Goal: Transaction & Acquisition: Purchase product/service

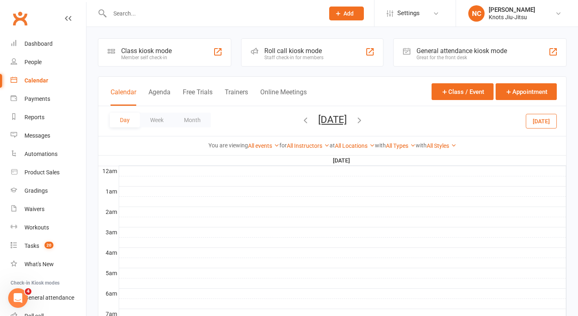
click at [106, 18] on div at bounding box center [208, 13] width 221 height 27
click at [115, 15] on input "text" at bounding box center [212, 13] width 211 height 11
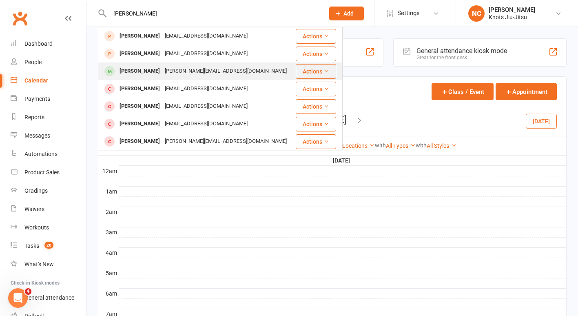
type input "[PERSON_NAME]"
click at [142, 74] on div "[PERSON_NAME]" at bounding box center [139, 71] width 45 height 12
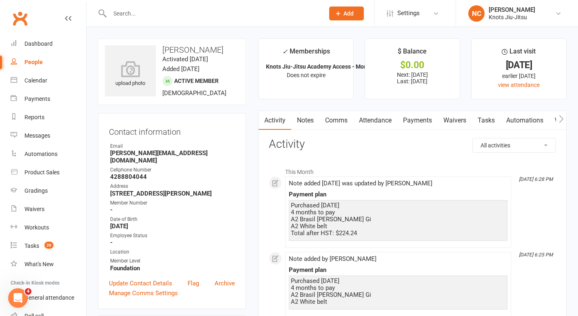
click at [292, 116] on link "Notes" at bounding box center [305, 120] width 28 height 19
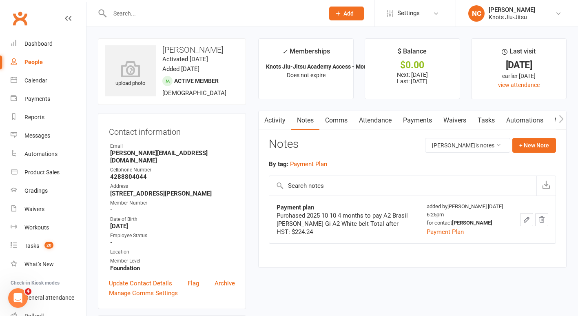
click at [531, 224] on button "button" at bounding box center [526, 219] width 13 height 13
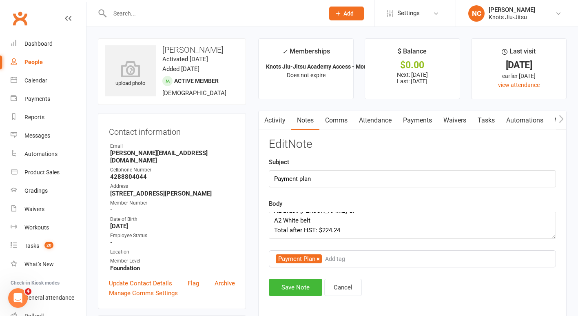
scroll to position [39, 0]
drag, startPoint x: 323, startPoint y: 220, endPoint x: 352, endPoint y: 218, distance: 29.8
click at [352, 218] on textarea "Purchased 2025 10 10 4 months to pay A2 Brasil [PERSON_NAME] Gi A2 White belt T…" at bounding box center [412, 225] width 287 height 27
click at [350, 229] on textarea "Purchased 2025 10 10 4 months to pay A2 Brasil [PERSON_NAME] Gi A2 White belt T…" at bounding box center [412, 225] width 287 height 27
paste textarea "44.84"
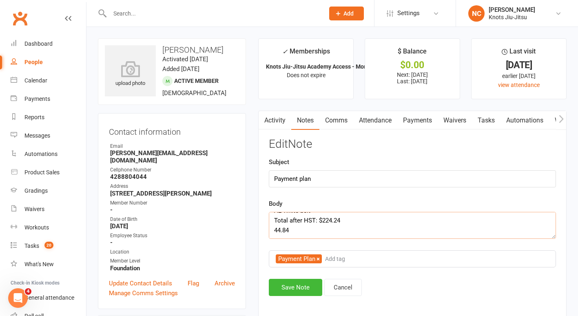
click at [276, 230] on textarea "Purchased 2025 10 10 4 months to pay A2 Brasil [PERSON_NAME] Gi A2 White belt T…" at bounding box center [412, 225] width 287 height 27
click at [272, 231] on textarea "Purchased 2025 10 10 4 months to pay A2 Brasil [PERSON_NAME] Gi A2 White belt T…" at bounding box center [412, 225] width 287 height 27
click at [274, 234] on textarea "Purchased 2025 10 10 4 months to pay A2 Brasil [PERSON_NAME] Gi A2 White belt T…" at bounding box center [412, 225] width 287 height 27
click at [409, 228] on textarea "Purchased 2025 10 10 4 months to pay A2 Brasil [PERSON_NAME] Gi A2 White belt T…" at bounding box center [412, 225] width 287 height 27
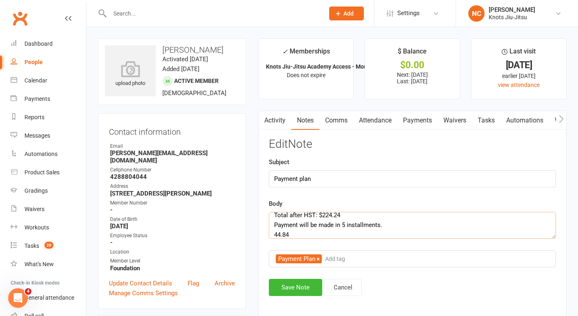
scroll to position [46, 0]
drag, startPoint x: 304, startPoint y: 234, endPoint x: 269, endPoint y: 234, distance: 34.7
click at [269, 234] on textarea "Purchased 2025 10 10 4 months to pay A2 Brasil [PERSON_NAME] Gi A2 White belt T…" at bounding box center [412, 225] width 287 height 27
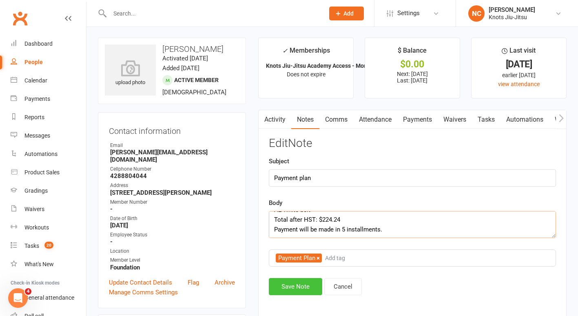
type textarea "Purchased 2025 10 10 4 months to pay A2 Brasil [PERSON_NAME] Gi A2 White belt T…"
click at [302, 285] on button "Save Note" at bounding box center [295, 286] width 53 height 17
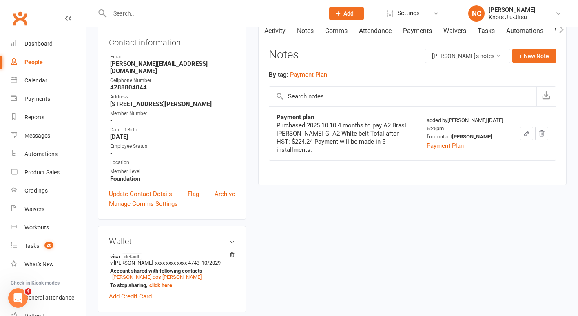
scroll to position [90, 0]
click at [41, 60] on div "People" at bounding box center [33, 62] width 18 height 7
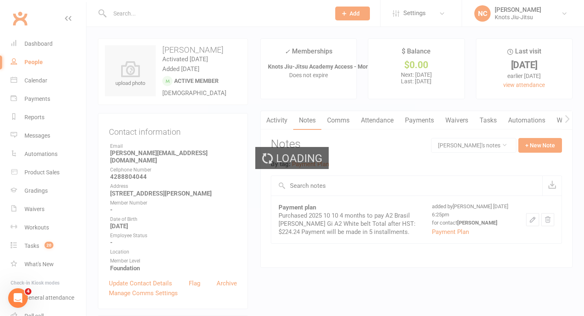
select select "100"
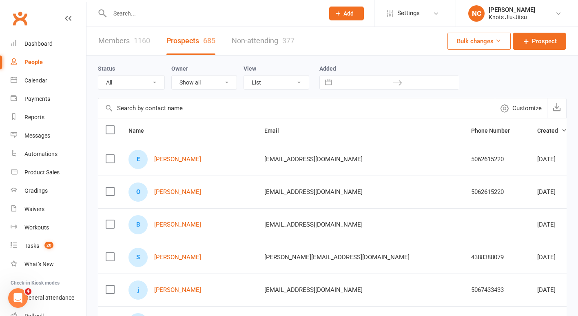
click at [194, 13] on input "text" at bounding box center [212, 13] width 211 height 11
type input "l"
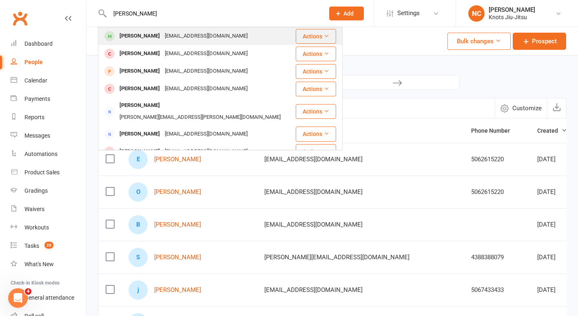
type input "[PERSON_NAME]"
click at [188, 29] on div "[PERSON_NAME] [EMAIL_ADDRESS][DOMAIN_NAME]" at bounding box center [197, 36] width 196 height 17
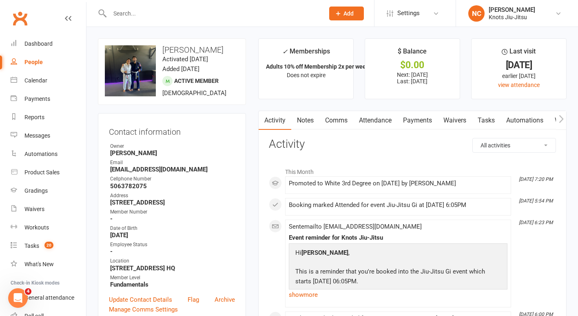
click at [317, 120] on link "Notes" at bounding box center [305, 120] width 28 height 19
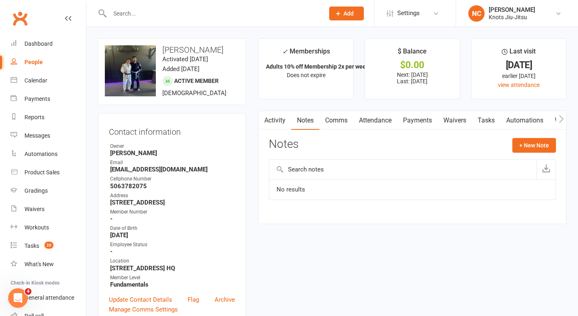
click at [558, 137] on div "Activity Notes Comms Attendance Payments Waivers Tasks Automations Workouts Gra…" at bounding box center [412, 167] width 308 height 113
click at [540, 143] on button "+ New Note" at bounding box center [534, 145] width 44 height 15
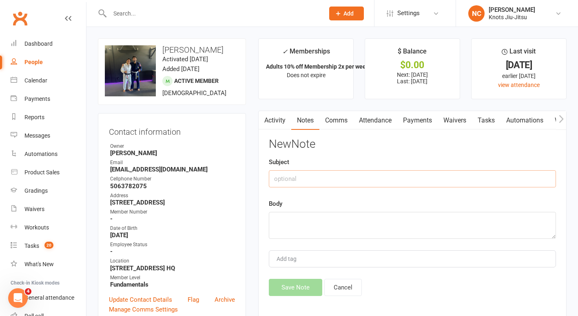
click at [352, 180] on input "text" at bounding box center [412, 178] width 287 height 17
type input "Payment Plan"
click at [353, 223] on textarea at bounding box center [412, 225] width 287 height 27
click at [324, 219] on textarea "Purchased 4x" at bounding box center [412, 225] width 287 height 27
click at [291, 230] on textarea "Purchased 4x" at bounding box center [412, 225] width 287 height 27
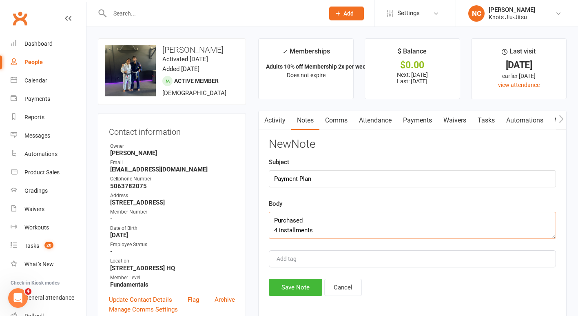
click at [321, 228] on textarea "Purchased 4 installments" at bounding box center [412, 225] width 287 height 27
click at [321, 223] on textarea "Purchased 4 installments" at bounding box center [412, 225] width 287 height 27
click at [318, 218] on textarea "Purchased Total Amount 4 installments" at bounding box center [412, 225] width 287 height 27
type textarea "Purchased Total Amount 4 installments"
click at [313, 259] on div "Add tag" at bounding box center [412, 258] width 287 height 17
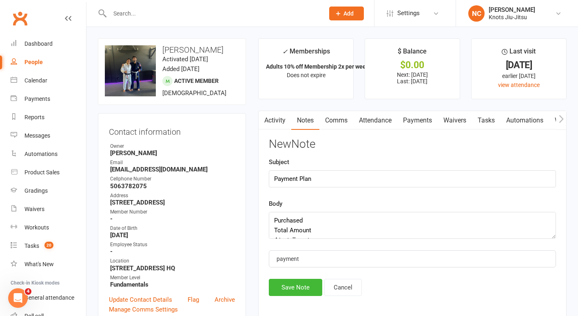
type input "payment"
drag, startPoint x: 312, startPoint y: 257, endPoint x: 205, endPoint y: 234, distance: 110.0
click at [305, 259] on button "payment" at bounding box center [292, 258] width 32 height 9
click at [301, 284] on button "Save Note" at bounding box center [295, 287] width 53 height 17
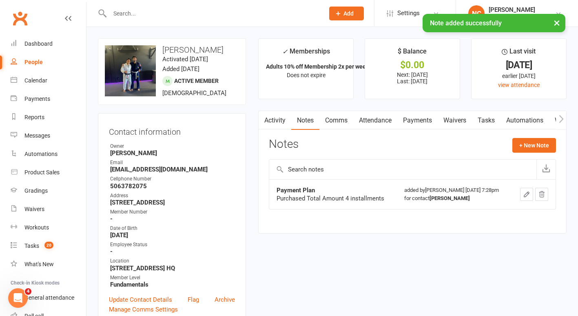
click at [152, 13] on input "text" at bounding box center [212, 13] width 211 height 11
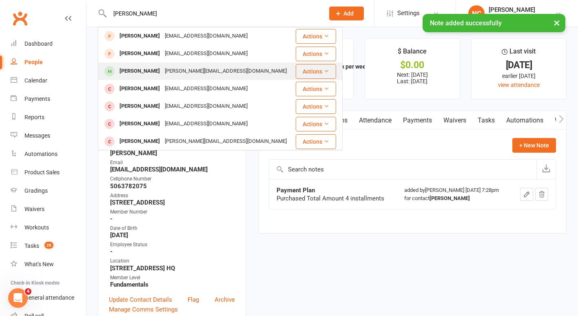
type input "[PERSON_NAME]"
click at [138, 66] on div "[PERSON_NAME]" at bounding box center [139, 71] width 45 height 12
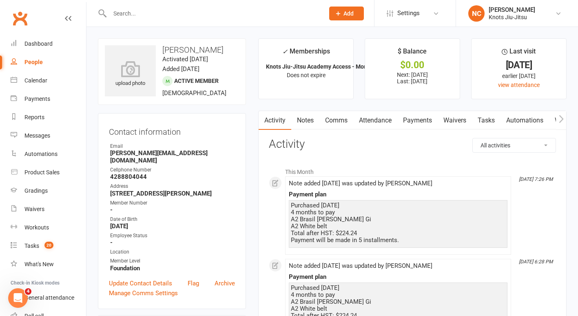
click at [300, 127] on link "Notes" at bounding box center [305, 120] width 28 height 19
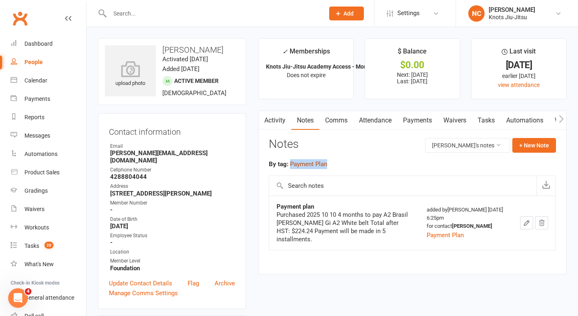
drag, startPoint x: 332, startPoint y: 166, endPoint x: 289, endPoint y: 166, distance: 42.4
click at [289, 166] on div "By tag: Payment Plan" at bounding box center [412, 164] width 287 height 10
copy button "Payment Plan"
click at [217, 12] on input "text" at bounding box center [212, 13] width 211 height 11
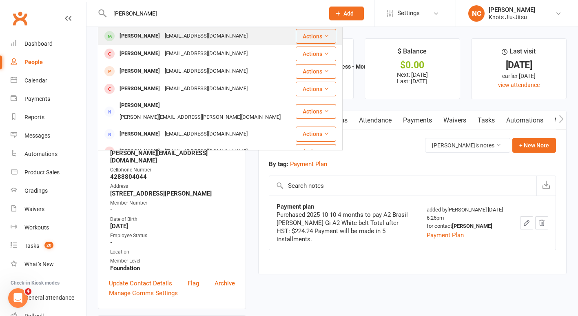
type input "[PERSON_NAME]"
click at [204, 36] on div "[EMAIL_ADDRESS][DOMAIN_NAME]" at bounding box center [206, 36] width 88 height 12
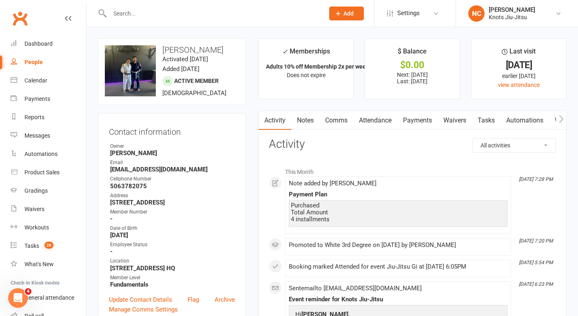
click at [305, 120] on link "Notes" at bounding box center [305, 120] width 28 height 19
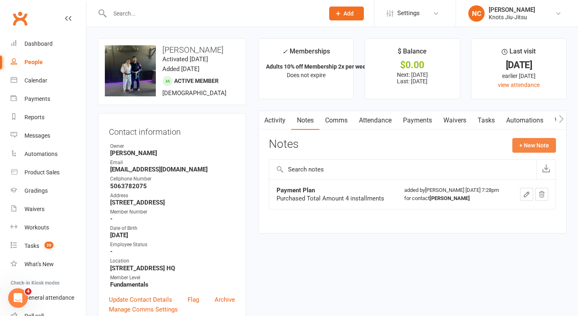
click at [543, 148] on button "+ New Note" at bounding box center [534, 145] width 44 height 15
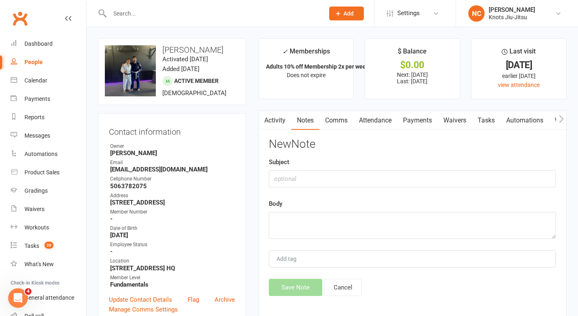
click at [266, 122] on button "button" at bounding box center [264, 120] width 10 height 18
click at [274, 118] on link "Activity" at bounding box center [275, 120] width 33 height 19
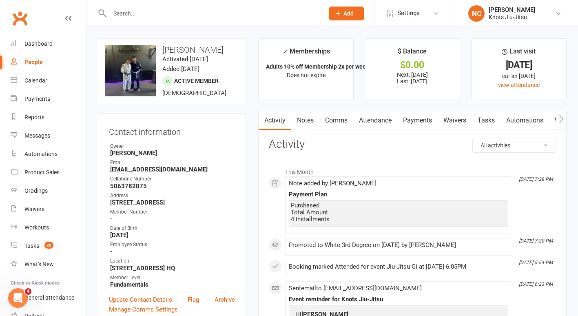
click at [303, 119] on link "Notes" at bounding box center [305, 120] width 28 height 19
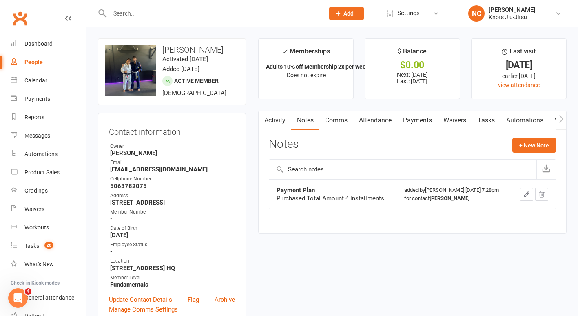
click at [527, 192] on button "button" at bounding box center [526, 194] width 13 height 13
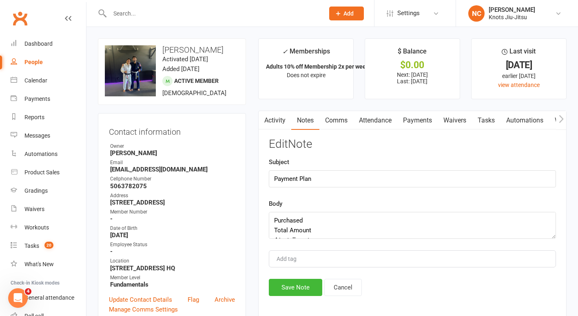
click at [331, 259] on div "Add tag" at bounding box center [412, 258] width 287 height 17
paste input "Payment Plan"
type input "Payment Plan"
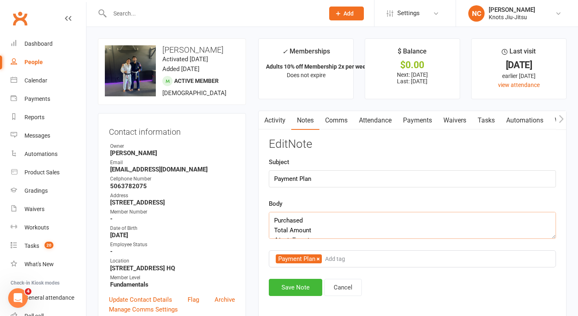
click at [318, 219] on textarea "Purchased Total Amount 4 installments" at bounding box center [412, 225] width 287 height 27
click at [339, 226] on textarea "Purchased A3 Knots Gi white Big Knot Rash Guard Total Amount 4 installments" at bounding box center [412, 225] width 287 height 27
type textarea "Purchased A3 Knots Gi white Big Knot Rash Guard Total Amount 4 installments"
click at [287, 292] on button "Save Note" at bounding box center [295, 287] width 53 height 17
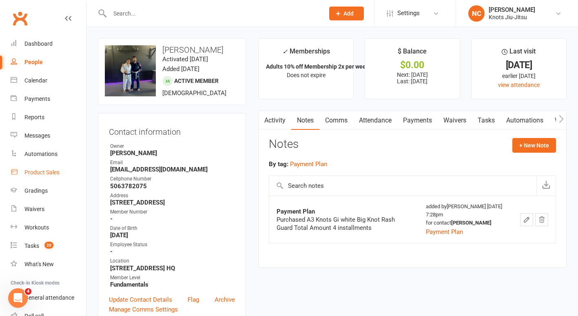
click at [52, 171] on div "Product Sales" at bounding box center [41, 172] width 35 height 7
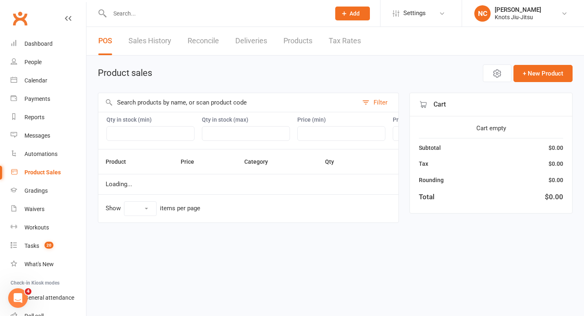
select select "100"
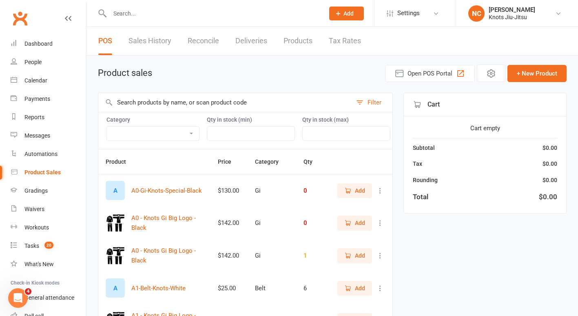
click at [193, 102] on input "text" at bounding box center [225, 102] width 254 height 19
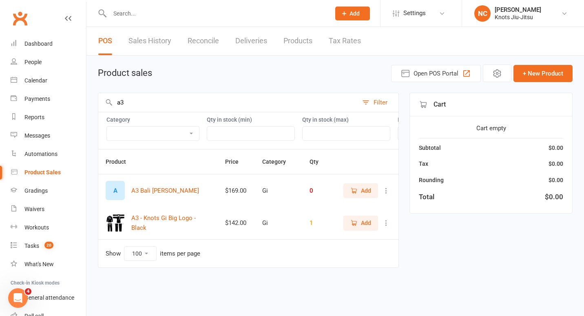
type input "a3"
click at [293, 40] on link "Products" at bounding box center [297, 41] width 29 height 28
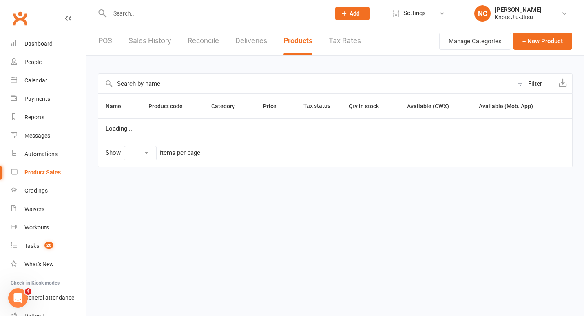
select select "100"
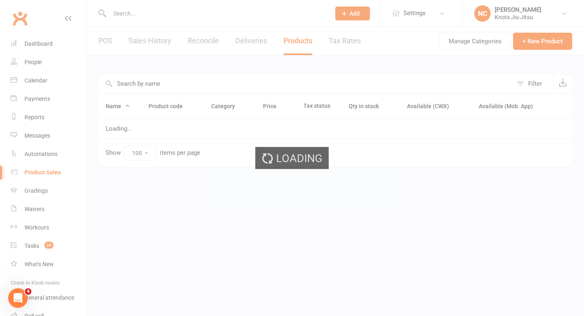
click at [219, 83] on div "Loading" at bounding box center [292, 158] width 584 height 316
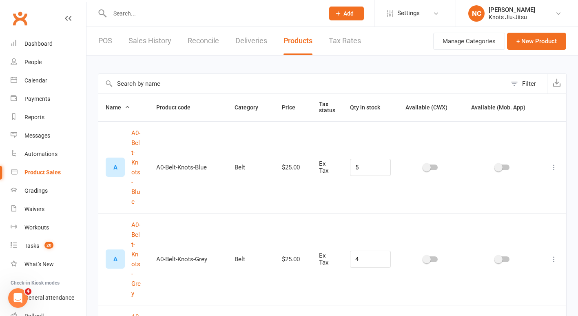
click at [219, 83] on input "text" at bounding box center [302, 84] width 408 height 20
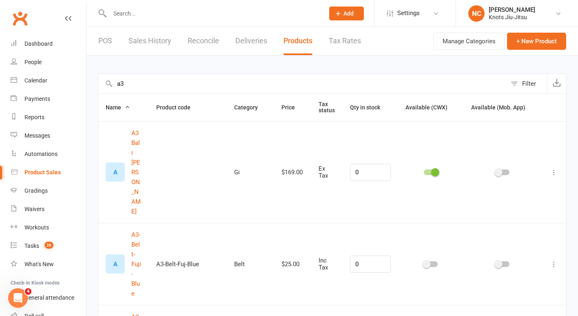
type input "a"
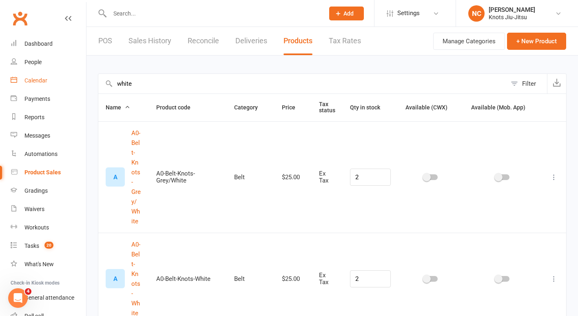
drag, startPoint x: 151, startPoint y: 82, endPoint x: 31, endPoint y: 72, distance: 120.3
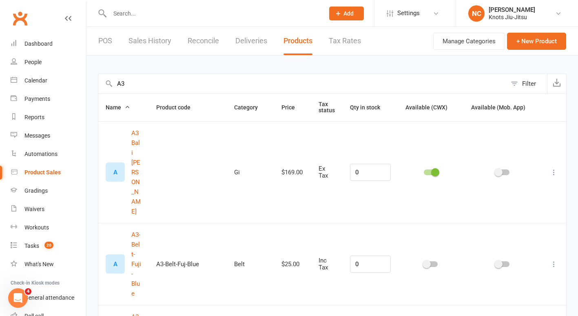
type input "A"
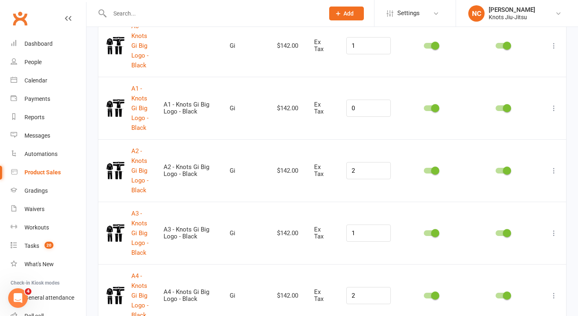
scroll to position [170, 0]
type input "big"
click at [562, 232] on td at bounding box center [554, 232] width 24 height 62
click at [555, 232] on icon at bounding box center [554, 232] width 8 height 8
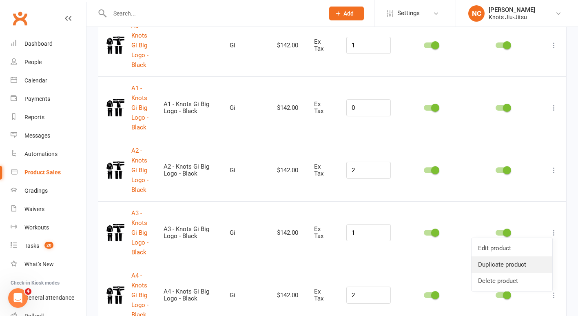
click at [513, 262] on link "Duplicate product" at bounding box center [511, 264] width 81 height 16
click at [372, 233] on input "1" at bounding box center [368, 232] width 44 height 17
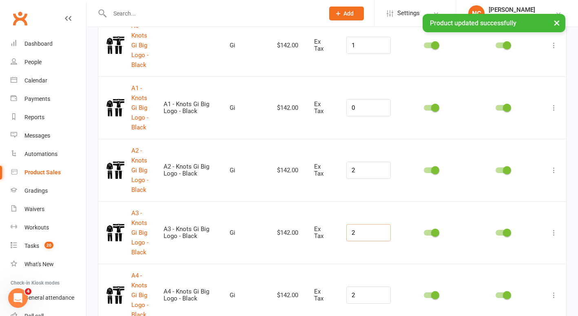
scroll to position [0, 0]
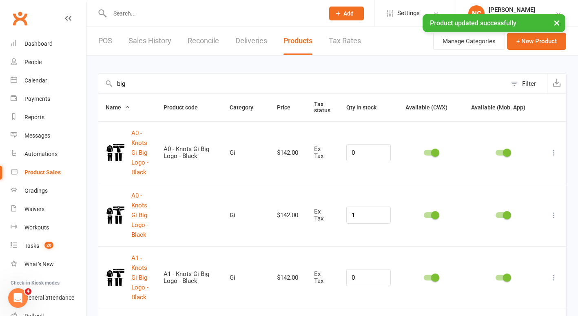
type input "2"
click at [108, 44] on link "POS" at bounding box center [105, 41] width 14 height 28
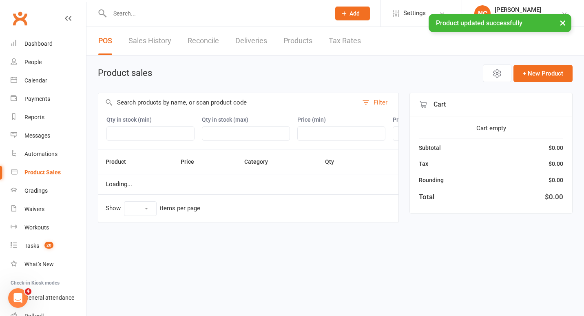
select select "100"
click at [140, 100] on input "text" at bounding box center [228, 102] width 260 height 19
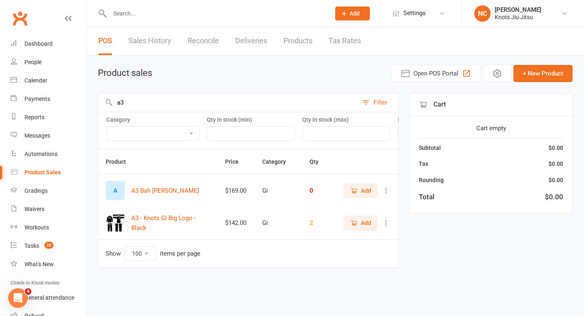
type input "a3"
click at [356, 225] on icon "button" at bounding box center [354, 222] width 4 height 4
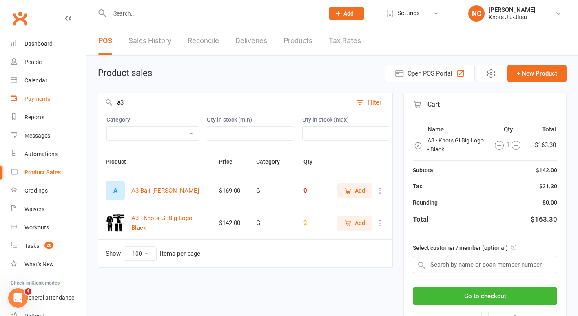
drag, startPoint x: 140, startPoint y: 98, endPoint x: 75, endPoint y: 100, distance: 65.7
click at [75, 100] on ui-view "Prospect Member Non-attending contact Class / event Appointment Grading event T…" at bounding box center [289, 174] width 578 height 344
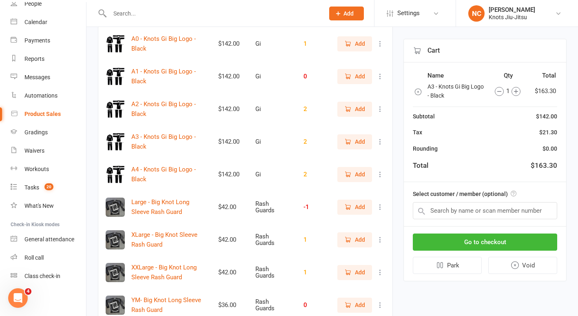
scroll to position [254, 0]
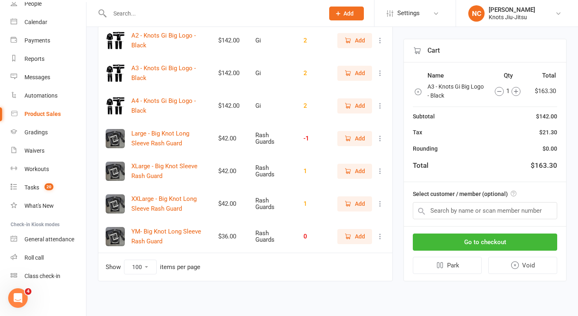
type input "big"
click at [345, 140] on icon "button" at bounding box center [347, 138] width 7 height 7
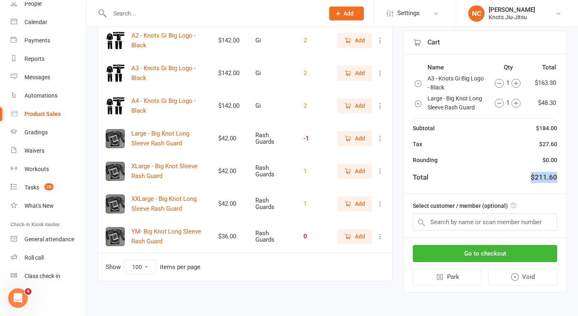
drag, startPoint x: 557, startPoint y: 179, endPoint x: 533, endPoint y: 179, distance: 24.5
click at [533, 179] on div "Name Qty Total A3 - Knots Gi Big Logo - Black 1 $163.30 Large - Big Knot Long S…" at bounding box center [485, 123] width 162 height 139
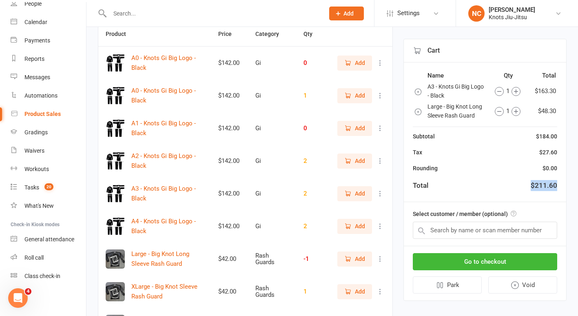
scroll to position [128, 0]
click at [380, 197] on icon at bounding box center [380, 193] width 8 height 8
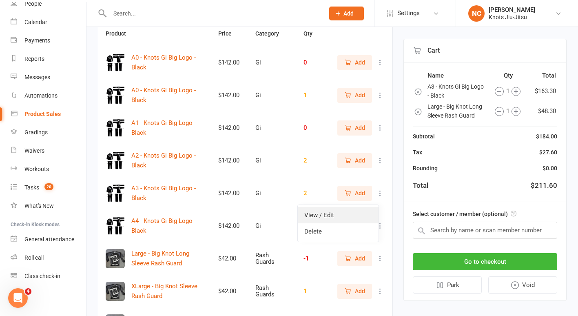
click at [330, 218] on link "View / Edit" at bounding box center [338, 215] width 81 height 16
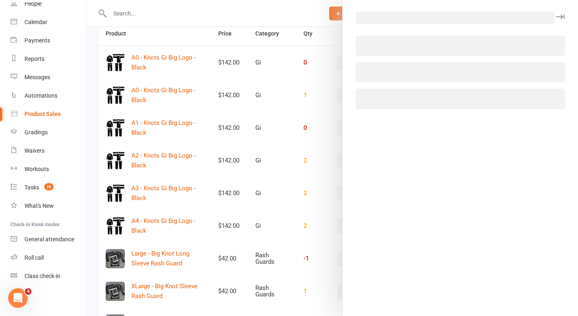
select select "2035"
select select "1002"
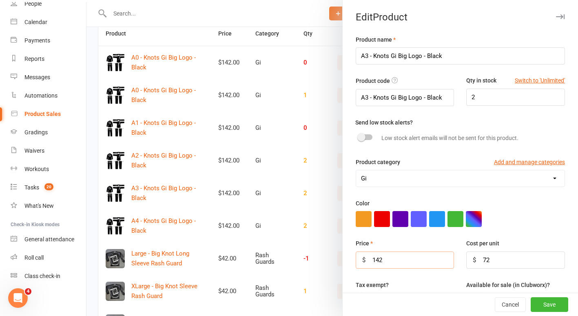
click at [381, 261] on input "142" at bounding box center [405, 259] width 99 height 17
type input "145"
click at [537, 311] on button "Save" at bounding box center [550, 304] width 38 height 15
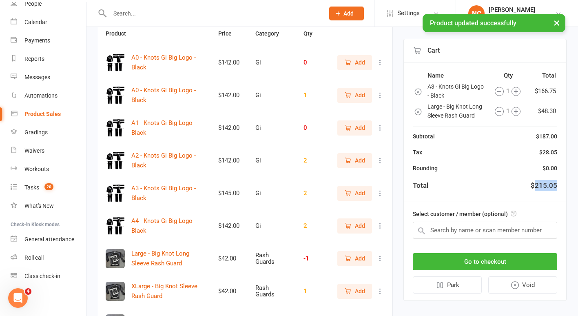
drag, startPoint x: 561, startPoint y: 186, endPoint x: 535, endPoint y: 188, distance: 26.6
click at [535, 188] on div "Name Qty Total A3 - Knots Gi Big Logo - Black 1 $166.75 Large - Big Knot Long S…" at bounding box center [485, 131] width 162 height 139
copy div "215.05"
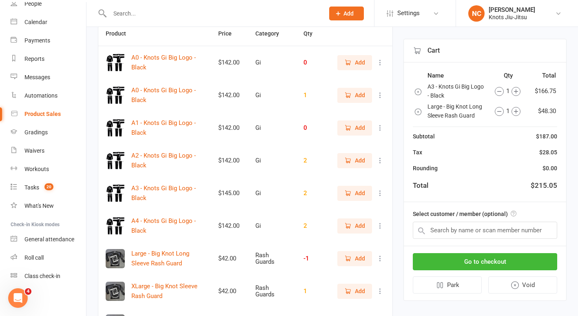
click at [166, 11] on input "text" at bounding box center [212, 13] width 211 height 11
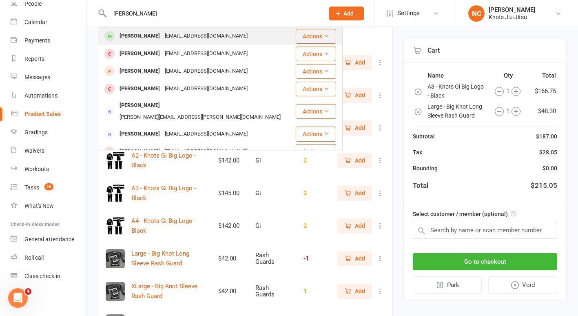
type input "[PERSON_NAME]"
click at [162, 35] on div "[EMAIL_ADDRESS][DOMAIN_NAME]" at bounding box center [206, 36] width 88 height 12
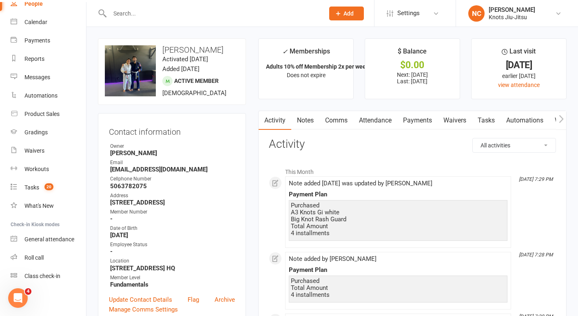
click at [306, 124] on link "Notes" at bounding box center [305, 120] width 28 height 19
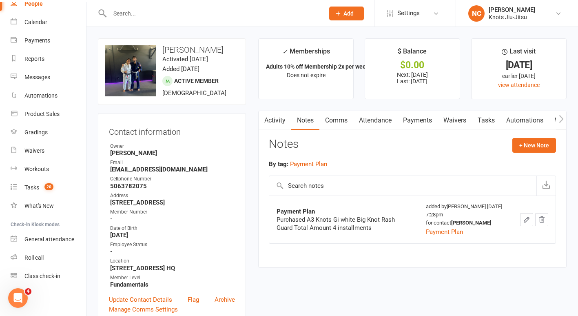
click at [526, 220] on icon "button" at bounding box center [526, 219] width 7 height 7
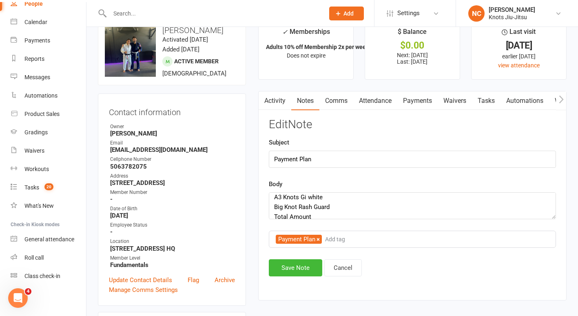
scroll to position [19, 0]
click at [343, 209] on textarea "Purchased A3 Knots Gi white Big Knot Rash Guard Total Amount 4 installments" at bounding box center [412, 205] width 287 height 27
paste textarea "215.05"
click at [312, 209] on textarea "Purchased A3 Knots Gi white Big Knot Rash Guard Total Amount: 215.05 4 installm…" at bounding box center [412, 205] width 287 height 27
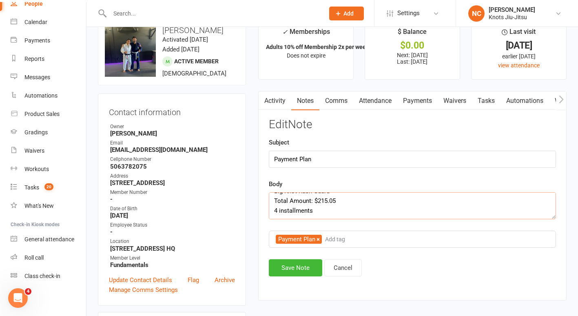
click at [346, 211] on textarea "Purchased A3 Knots Gi white Big Knot Rash Guard Total Amount: $215.05 4 install…" at bounding box center [412, 205] width 287 height 27
type textarea "Purchased A3 Knots Gi white Big Knot Rash Guard Total Amount: $215.05 4 install…"
click at [289, 272] on button "Save Note" at bounding box center [295, 267] width 53 height 17
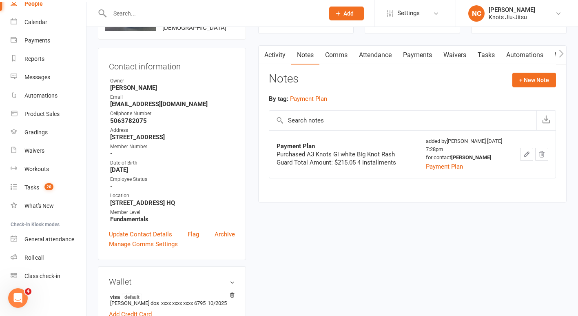
scroll to position [71, 0]
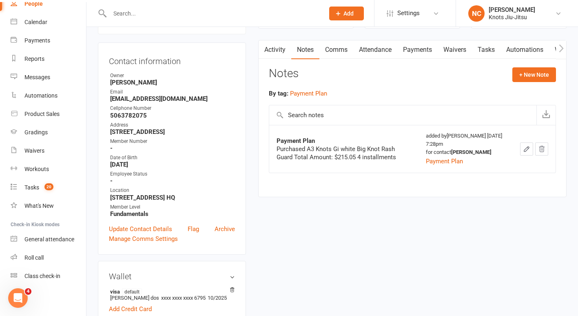
click at [203, 2] on div at bounding box center [208, 13] width 221 height 27
click at [202, 13] on input "text" at bounding box center [212, 13] width 211 height 11
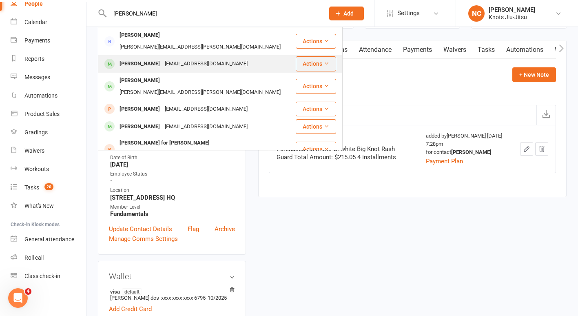
type input "[PERSON_NAME]"
click at [178, 58] on div "[EMAIL_ADDRESS][DOMAIN_NAME]" at bounding box center [206, 64] width 88 height 12
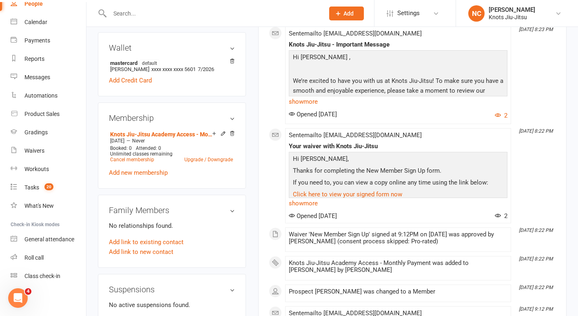
scroll to position [302, 0]
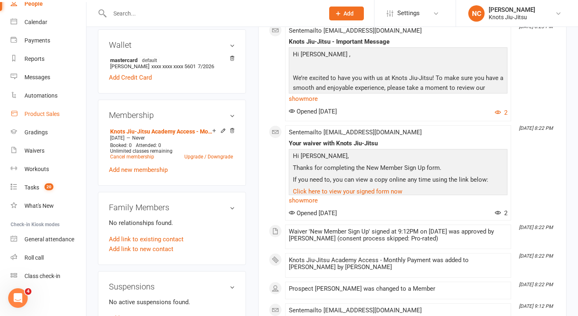
click at [38, 115] on div "Product Sales" at bounding box center [41, 114] width 35 height 7
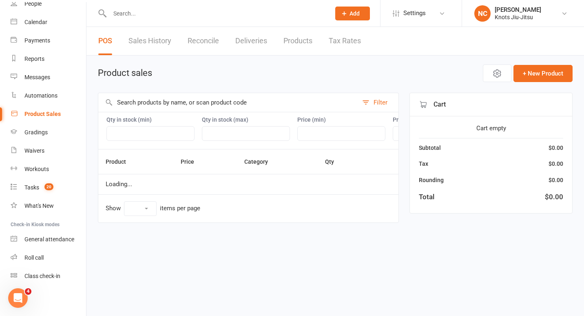
select select "100"
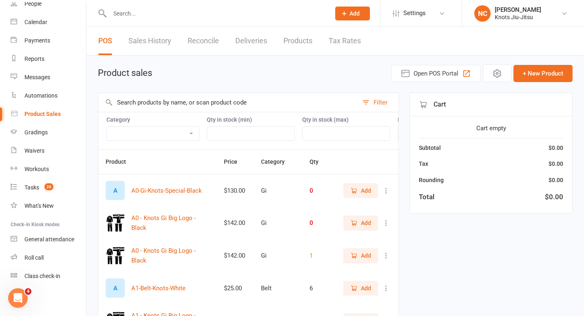
click at [135, 103] on input "text" at bounding box center [228, 102] width 260 height 19
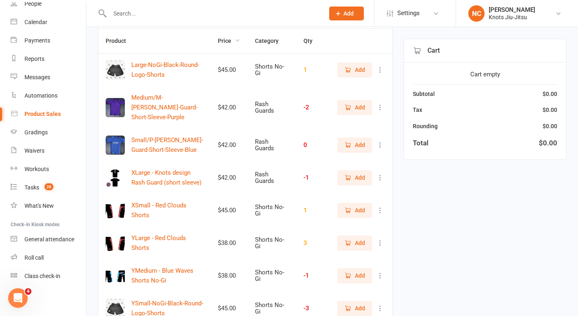
scroll to position [175, 0]
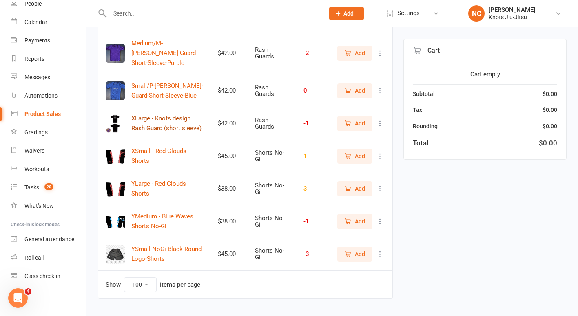
type input "short"
click at [163, 114] on button "XLarge - Knots design Rash Guard (short sleeve)" at bounding box center [167, 123] width 72 height 20
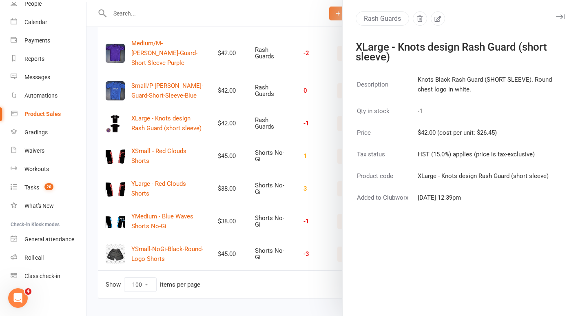
click at [112, 125] on div at bounding box center [331, 158] width 491 height 316
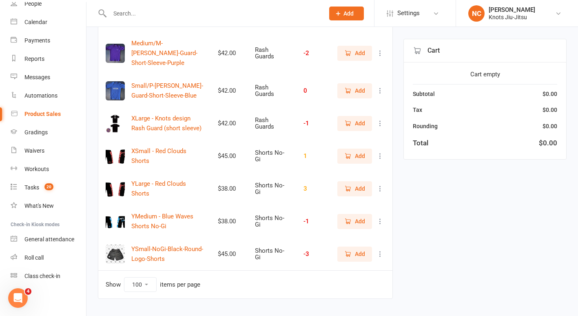
click at [112, 125] on img at bounding box center [115, 123] width 19 height 19
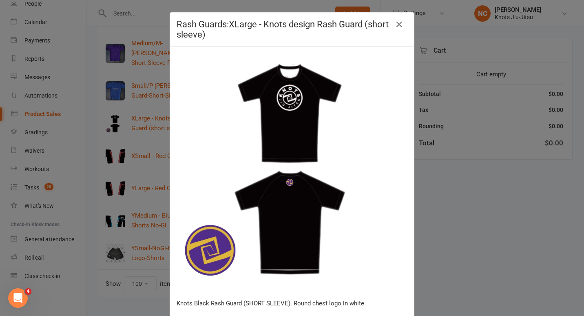
click at [469, 73] on div "Rash Guards : XLarge - Knots design Rash Guard (short sleeve) Knots Black Rash …" at bounding box center [292, 158] width 584 height 316
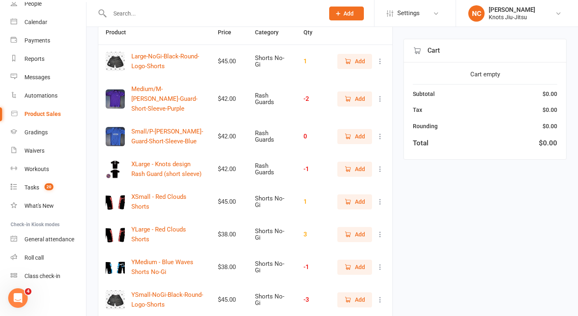
scroll to position [129, 0]
click at [34, 188] on div "Tasks" at bounding box center [31, 187] width 15 height 7
select select "incomplete"
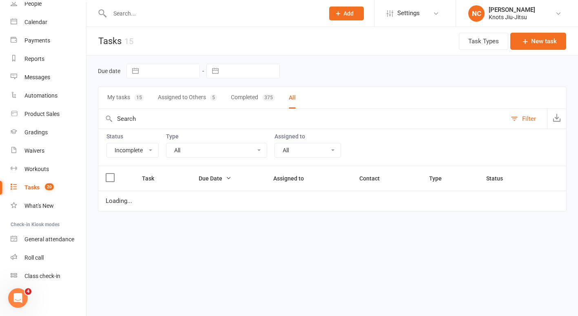
select select "started"
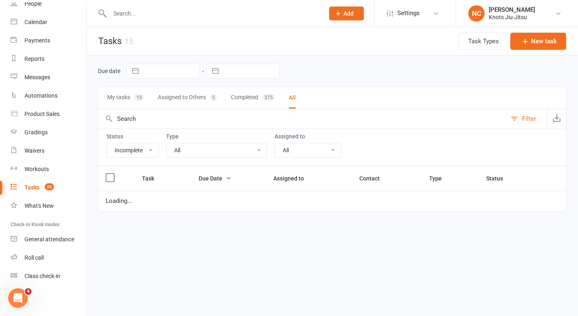
select select "started"
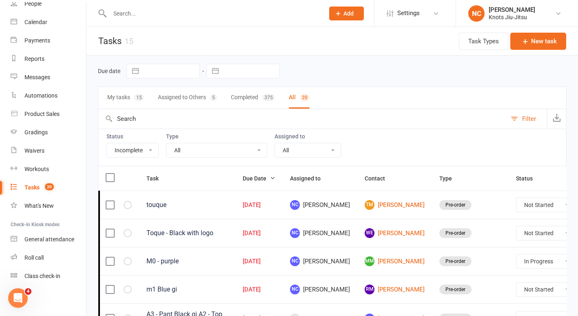
click at [232, 115] on input "text" at bounding box center [302, 119] width 408 height 20
click at [533, 43] on button "New task" at bounding box center [538, 41] width 56 height 17
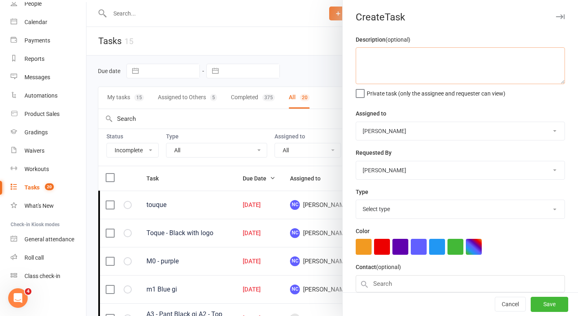
click at [405, 80] on textarea at bounding box center [460, 65] width 209 height 37
click at [367, 55] on textarea "SHort Sleeve Rashguard" at bounding box center [460, 65] width 209 height 37
click at [357, 55] on textarea "Short Sleeve Rashguard" at bounding box center [460, 65] width 209 height 37
type textarea "M - Short Sleeve Rashguard"
click at [380, 205] on select "Select type Birthday party Cleaning moncton E-mail Kids summer classes Kids wai…" at bounding box center [460, 209] width 208 height 18
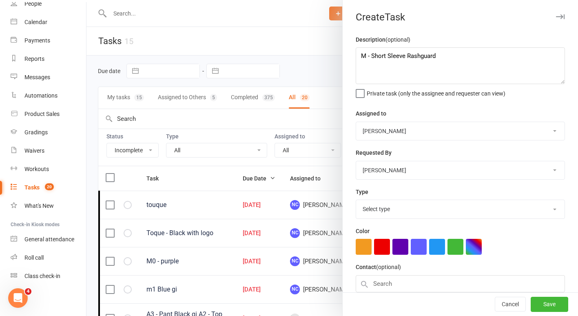
select select "35201"
click at [356, 200] on select "Select type Birthday party Cleaning moncton E-mail Kids summer classes Kids wai…" at bounding box center [460, 209] width 208 height 18
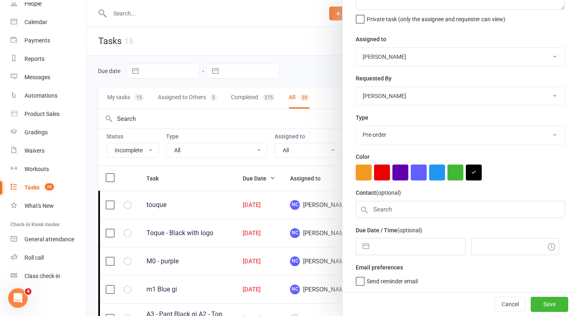
click at [365, 210] on icon at bounding box center [365, 210] width 10 height 10
click at [396, 197] on div "Contact (optional)" at bounding box center [460, 203] width 209 height 30
click at [395, 202] on input "text" at bounding box center [460, 209] width 209 height 17
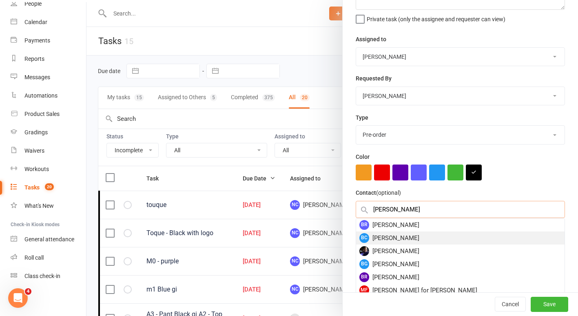
type input "[PERSON_NAME]"
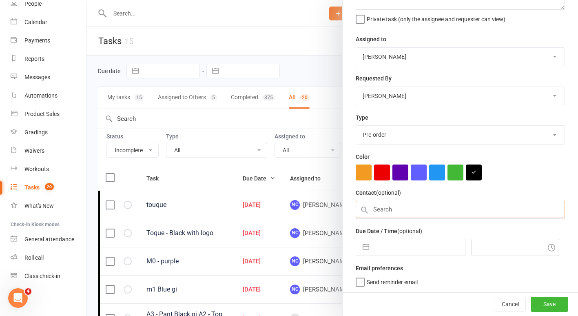
click at [400, 210] on input "text" at bounding box center [460, 209] width 209 height 17
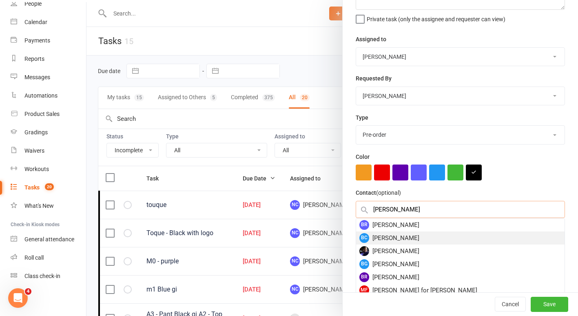
type input "[PERSON_NAME]"
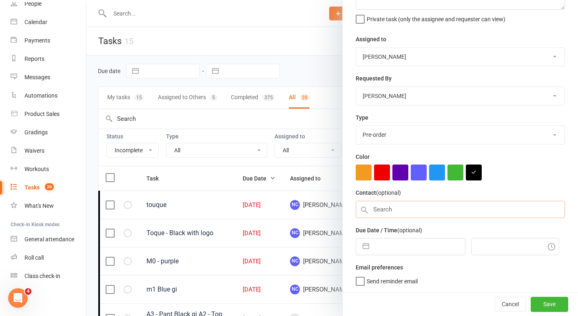
click at [399, 213] on input "text" at bounding box center [460, 209] width 209 height 17
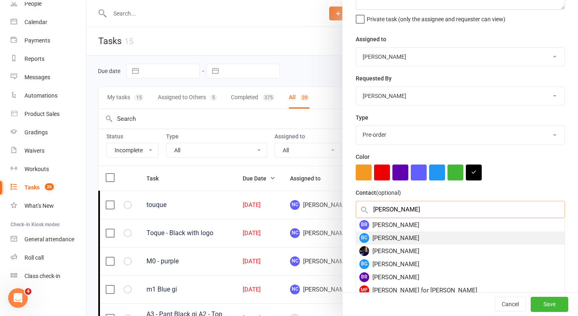
type input "[PERSON_NAME]"
click at [391, 232] on div "BC [PERSON_NAME]" at bounding box center [460, 237] width 208 height 13
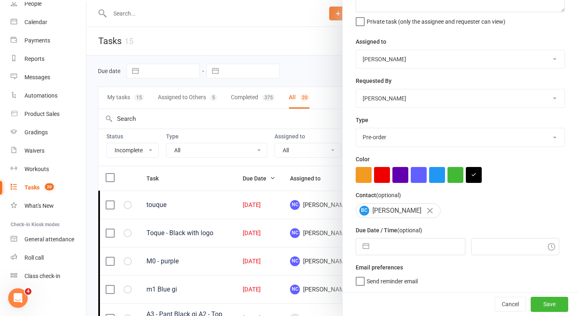
scroll to position [72, 0]
click at [391, 249] on input "text" at bounding box center [419, 246] width 92 height 16
select select "8"
select select "2025"
select select "9"
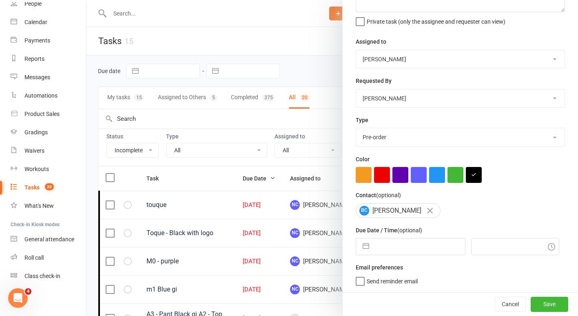
select select "2025"
select select "10"
select select "2025"
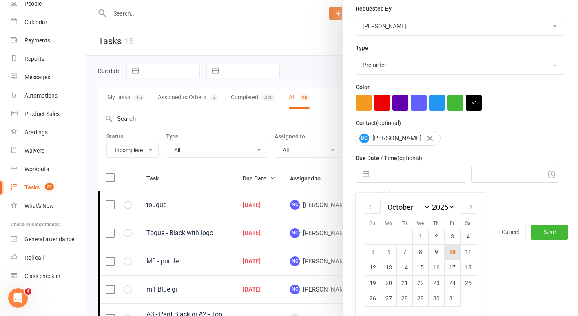
click at [449, 257] on td "10" at bounding box center [452, 251] width 16 height 15
type input "[DATE]"
type input "7:45pm"
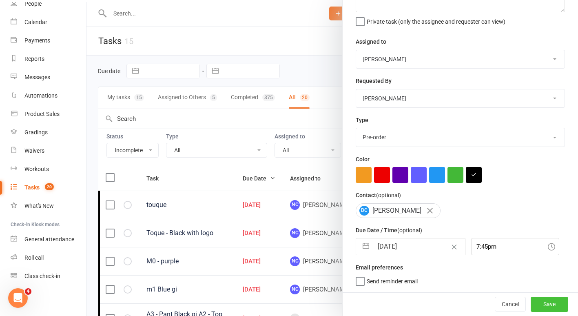
click at [544, 301] on button "Save" at bounding box center [550, 303] width 38 height 15
select select "started"
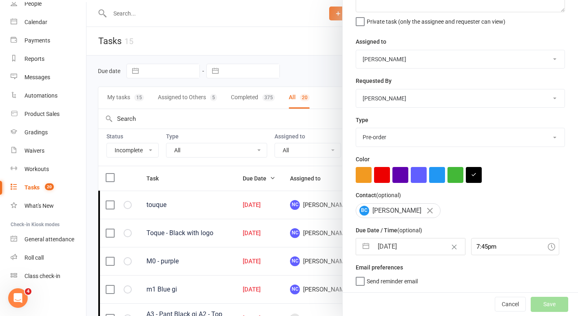
select select "started"
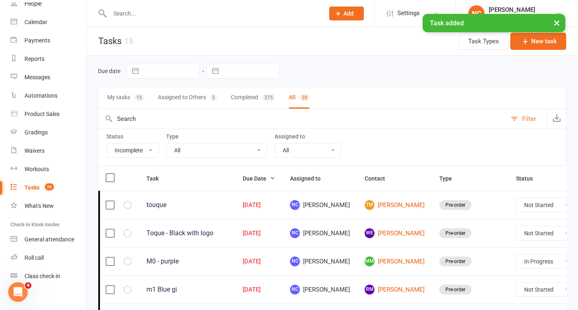
select select "started"
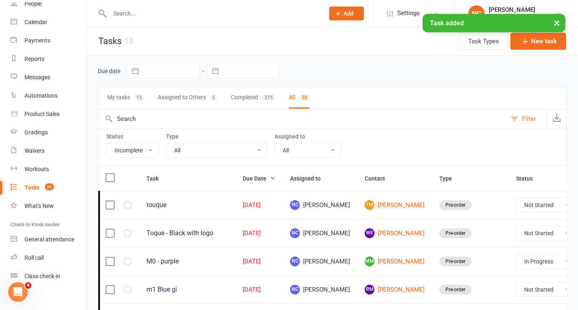
select select "started"
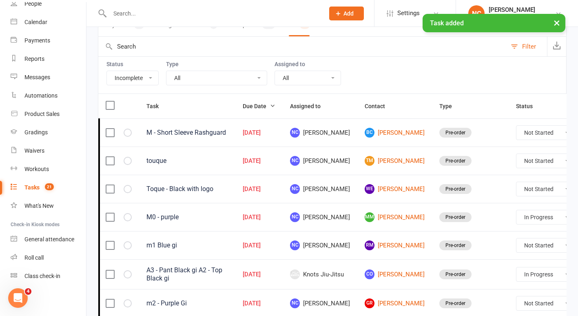
scroll to position [73, 0]
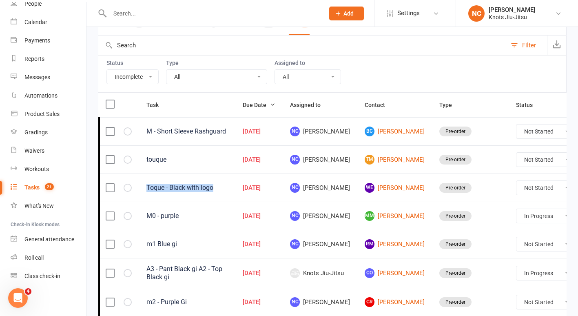
drag, startPoint x: 222, startPoint y: 188, endPoint x: 147, endPoint y: 190, distance: 75.1
click at [147, 190] on div "Toque - Black with logo" at bounding box center [187, 188] width 82 height 8
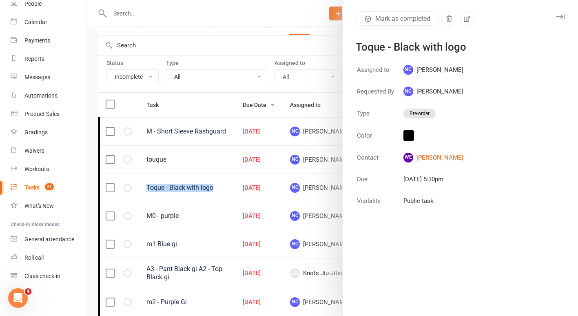
copy div "Toque - Black with logo"
click at [203, 150] on div at bounding box center [331, 158] width 491 height 316
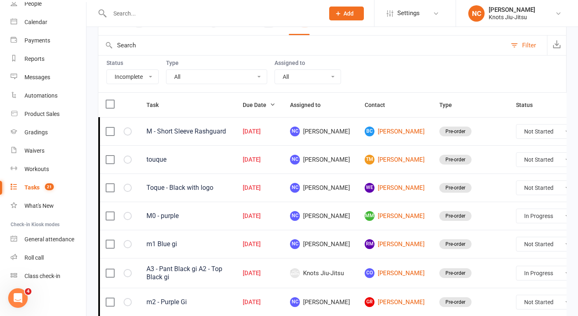
click at [515, 190] on link "Edit" at bounding box center [511, 192] width 81 height 16
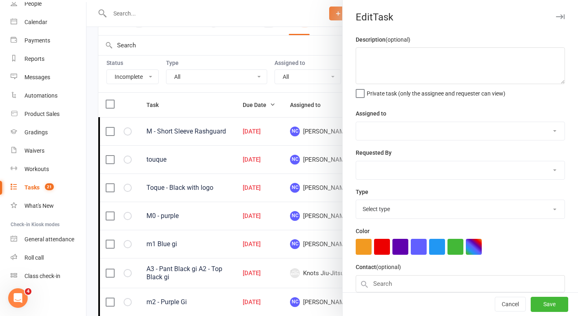
type textarea "touque"
select select "45754"
type input "[DATE]"
type input "4:45pm"
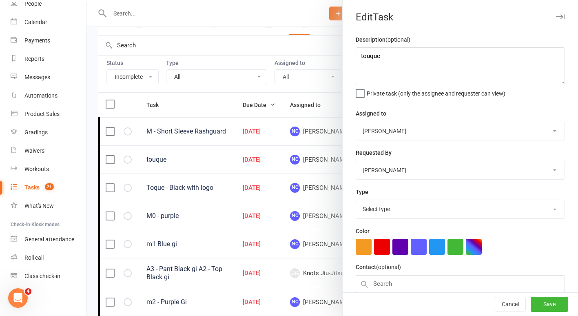
select select "35201"
drag, startPoint x: 419, startPoint y: 62, endPoint x: 303, endPoint y: 62, distance: 116.6
click at [86, 0] on react-component "Edit Task Description (optional) touque Private task (only the assignee and req…" at bounding box center [86, 0] width 0 height 0
paste textarea "Toque - Black with logo"
type textarea "Toque - Black with logo"
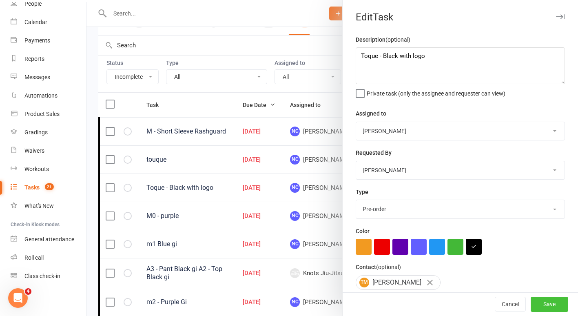
click at [531, 308] on button "Save" at bounding box center [550, 304] width 38 height 15
select select "started"
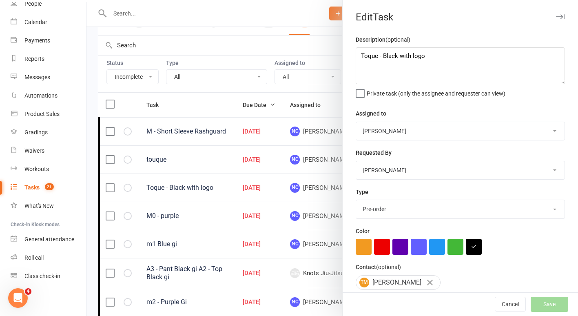
select select "started"
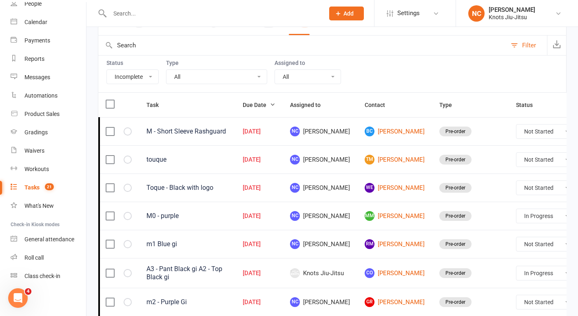
select select "started"
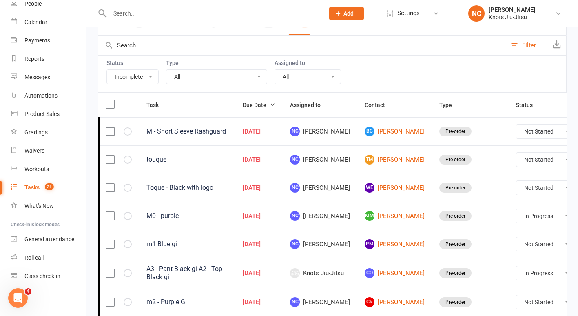
select select "started"
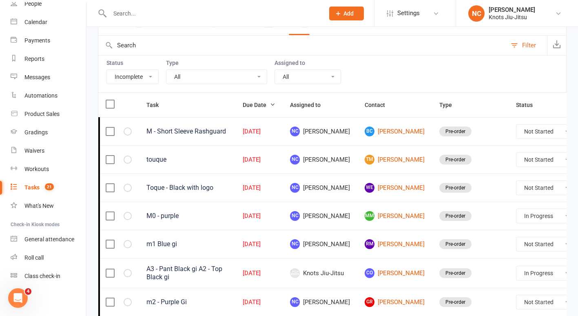
select select "started"
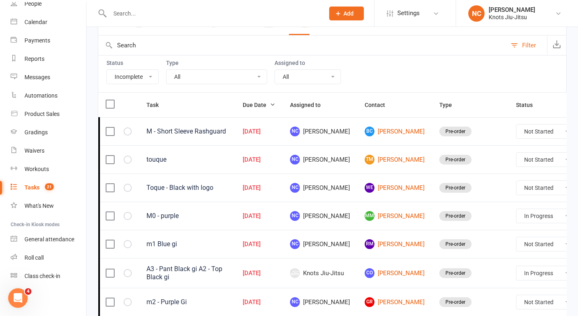
select select "started"
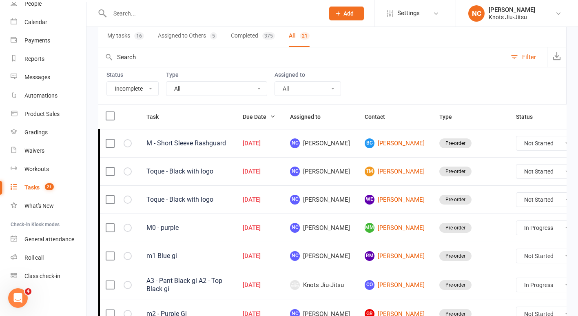
scroll to position [0, 0]
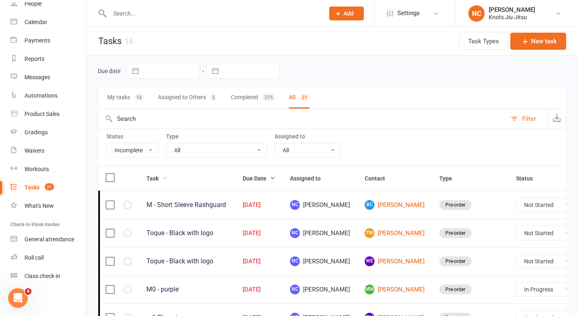
click at [155, 179] on span "Task" at bounding box center [156, 178] width 21 height 7
select select "started"
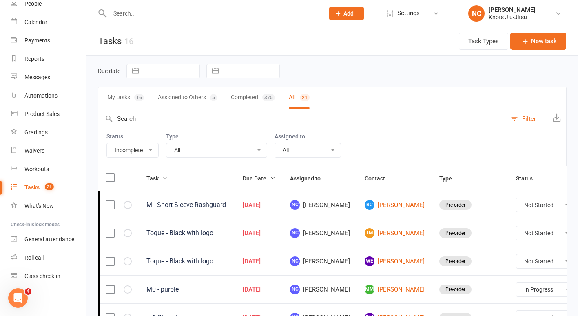
select select "started"
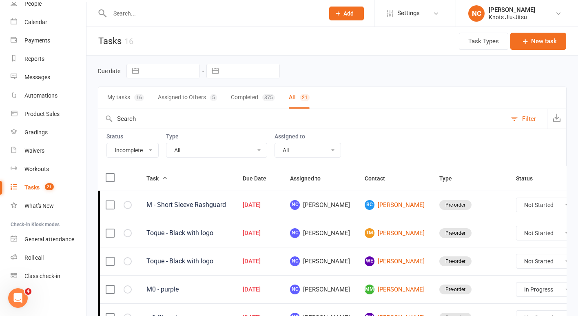
select select "started"
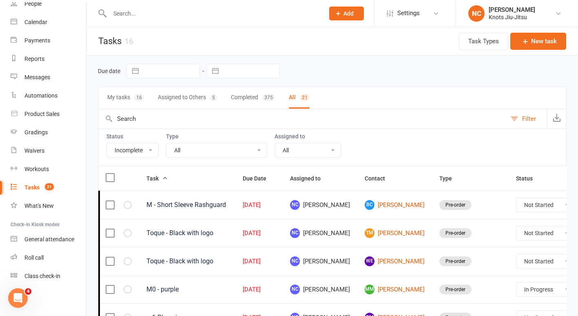
select select "started"
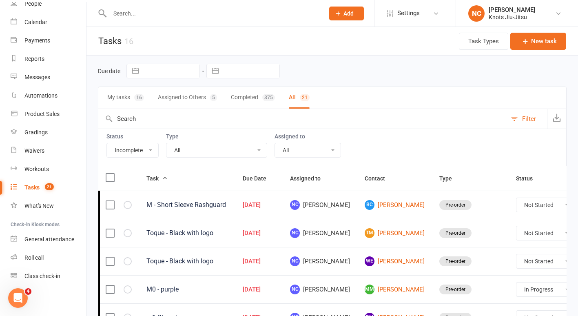
select select "started"
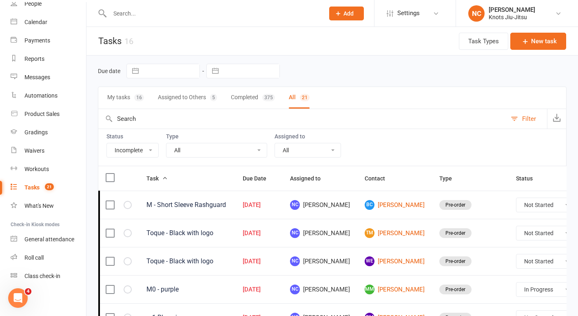
select select "started"
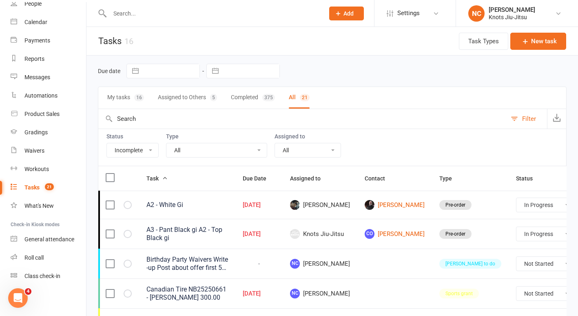
click at [155, 179] on span "Task" at bounding box center [156, 178] width 21 height 7
select select "started"
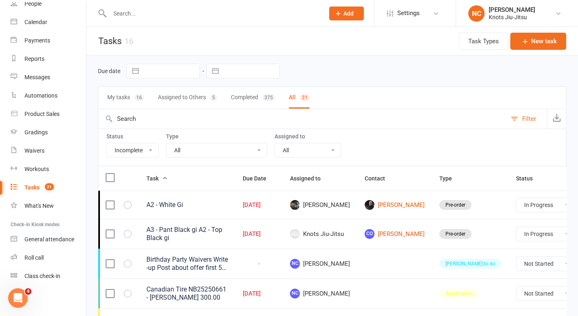
select select "started"
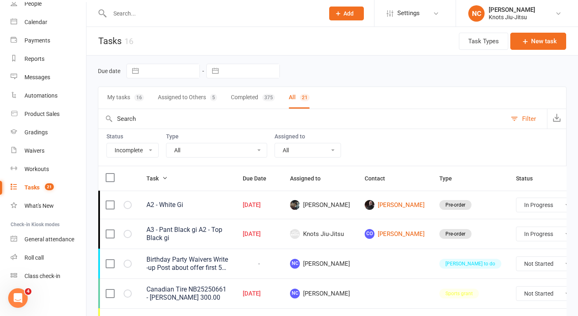
select select "started"
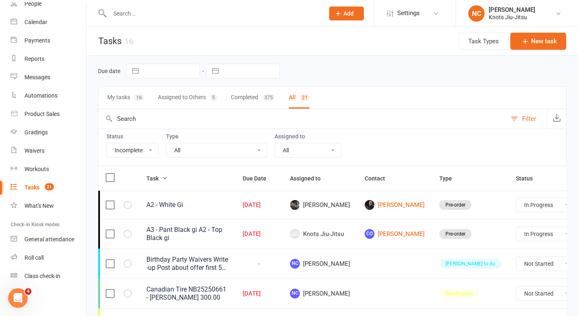
select select "started"
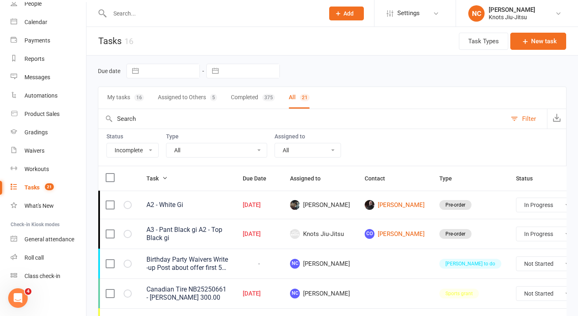
select select "started"
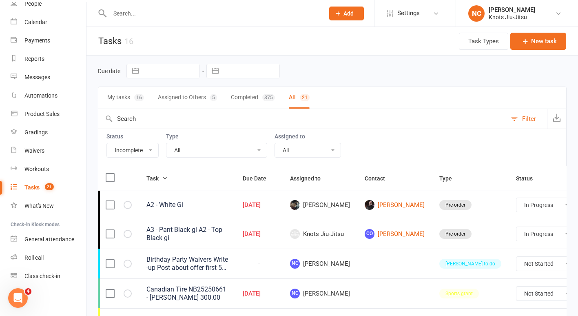
select select "started"
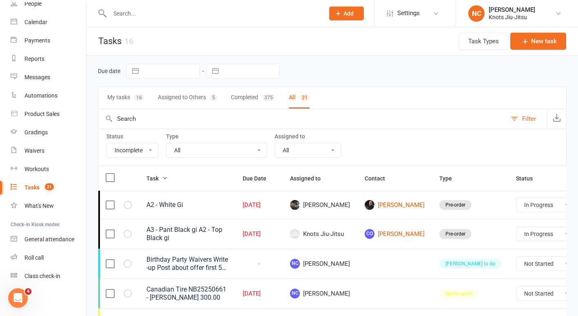
select select "started"
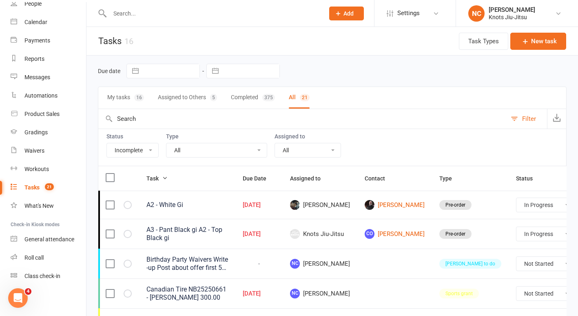
select select "started"
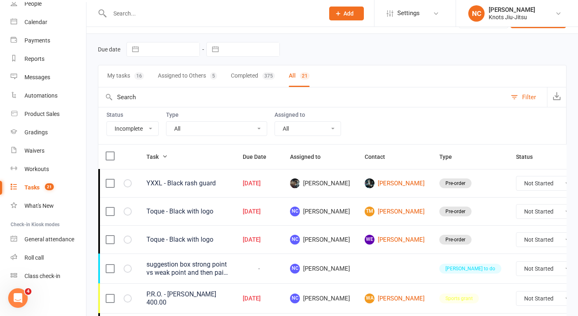
scroll to position [21, 0]
click at [271, 155] on span "Due Date" at bounding box center [259, 157] width 33 height 7
select select "started"
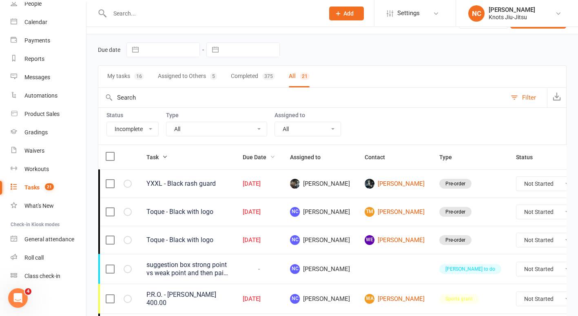
select select "started"
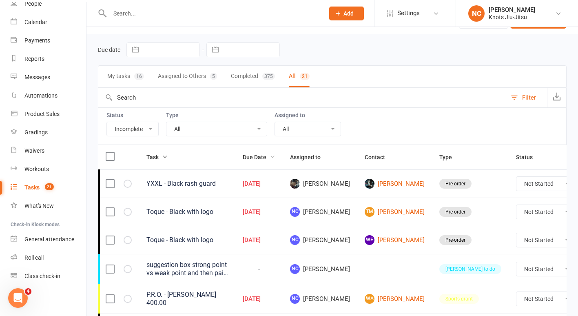
select select "started"
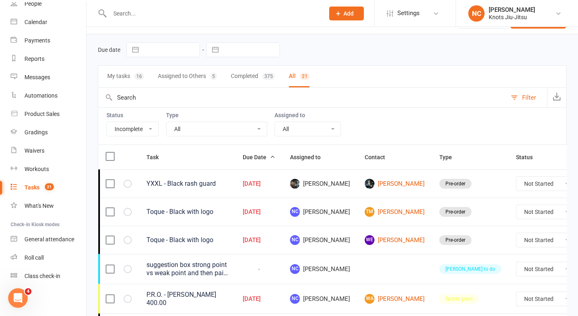
select select "started"
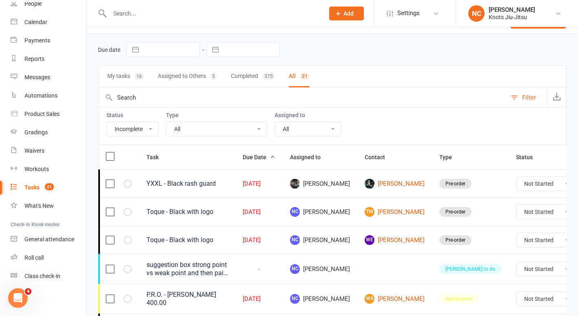
select select "started"
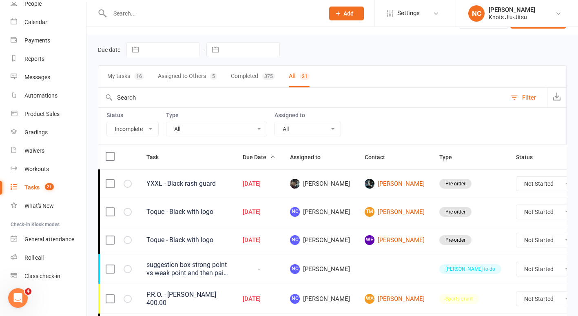
select select "started"
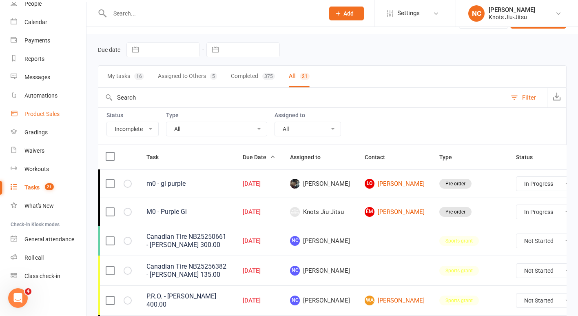
click at [35, 115] on div "Product Sales" at bounding box center [41, 114] width 35 height 7
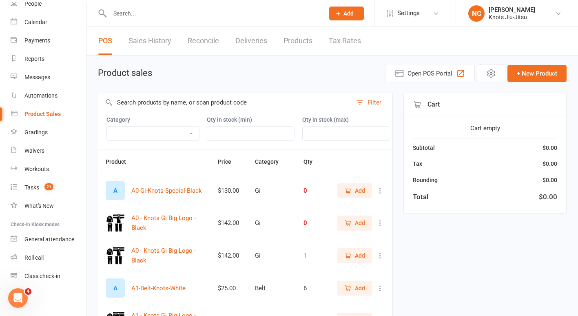
click at [145, 44] on link "Sales History" at bounding box center [149, 41] width 43 height 28
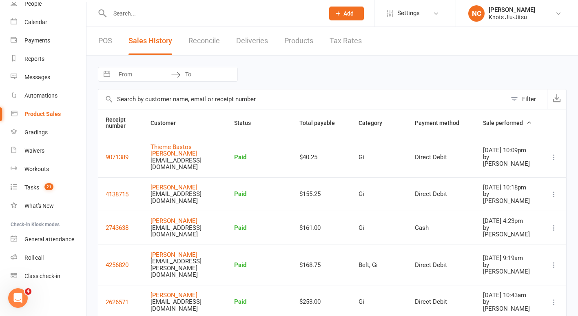
click at [104, 44] on link "POS" at bounding box center [105, 41] width 14 height 28
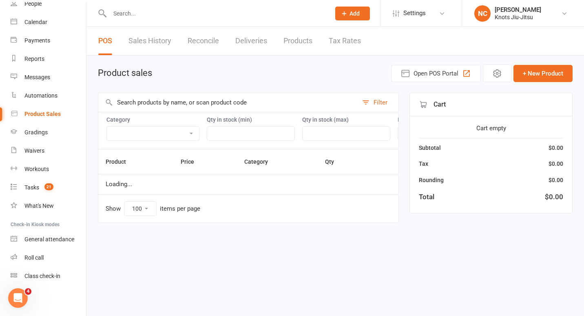
click at [146, 100] on input "text" at bounding box center [228, 102] width 260 height 19
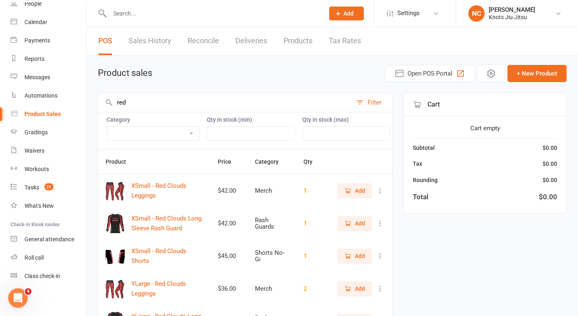
click at [301, 35] on link "Products" at bounding box center [297, 41] width 29 height 28
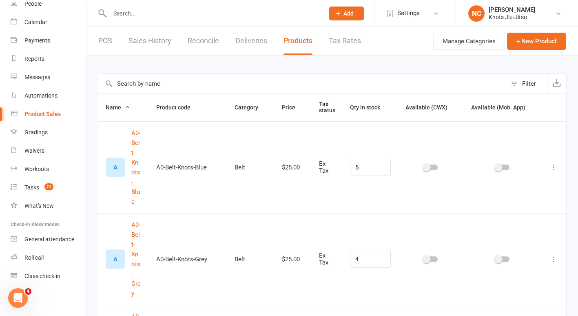
click at [210, 80] on input "text" at bounding box center [302, 84] width 408 height 20
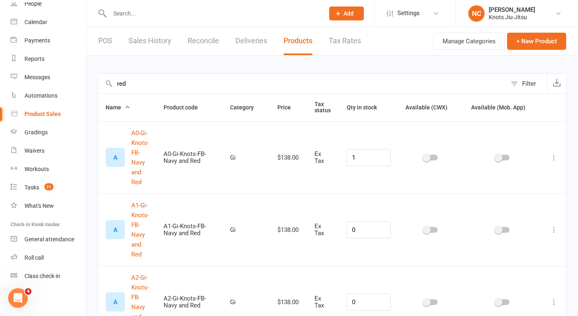
click at [143, 87] on input "red" at bounding box center [302, 84] width 408 height 20
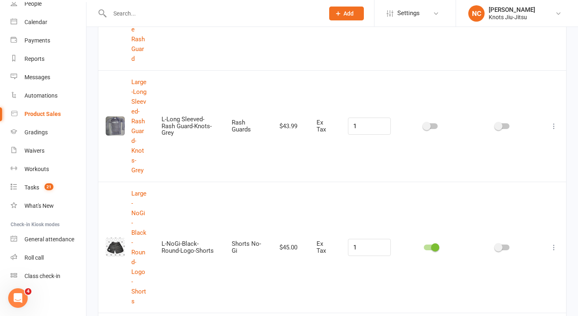
scroll to position [1496, 0]
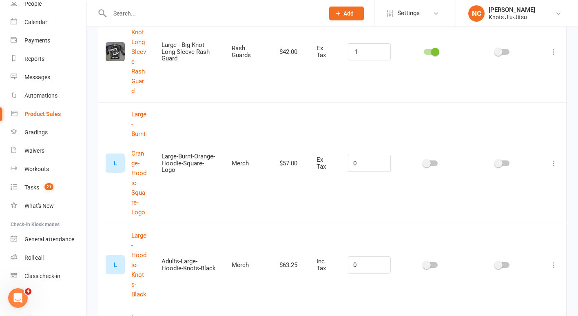
scroll to position [0, 0]
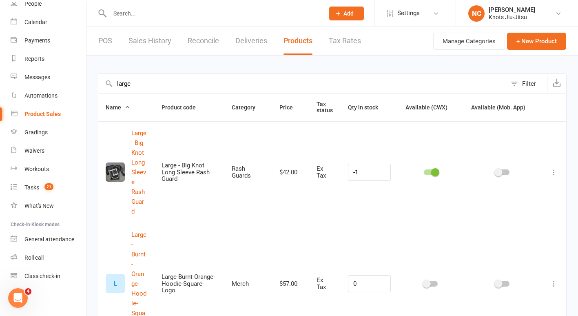
click at [133, 80] on input "large" at bounding box center [302, 84] width 408 height 20
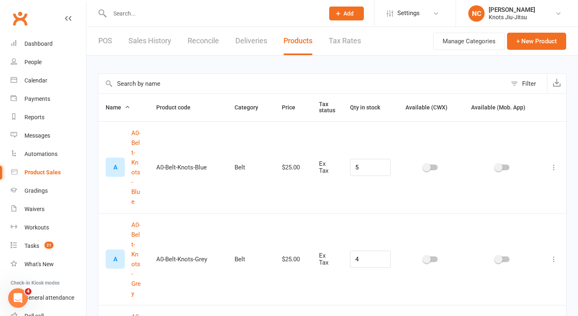
click at [142, 16] on input "text" at bounding box center [212, 13] width 211 height 11
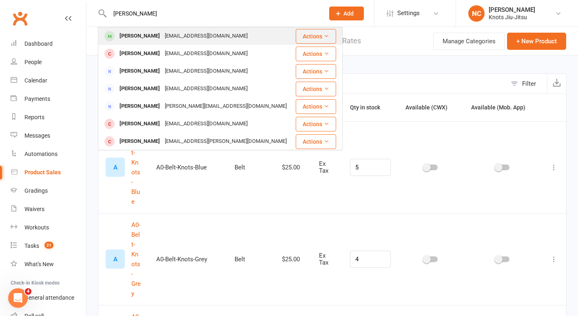
click at [145, 31] on div "[PERSON_NAME]" at bounding box center [139, 36] width 45 height 12
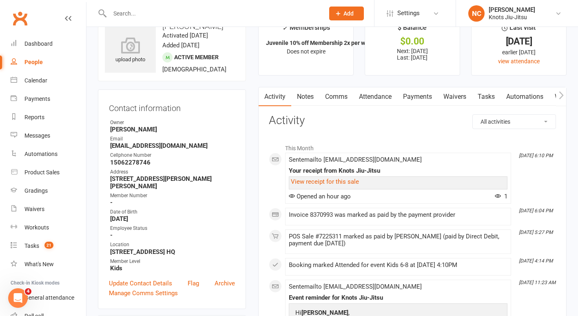
scroll to position [24, 0]
click at [406, 92] on link "Payments" at bounding box center [417, 96] width 40 height 19
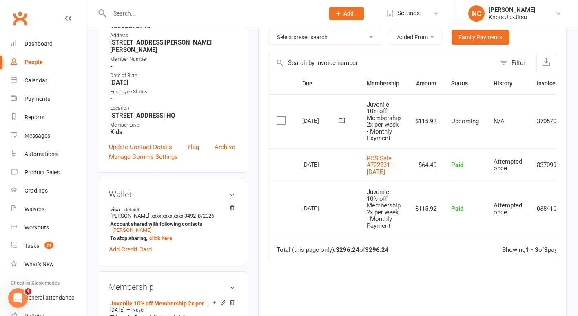
scroll to position [78, 0]
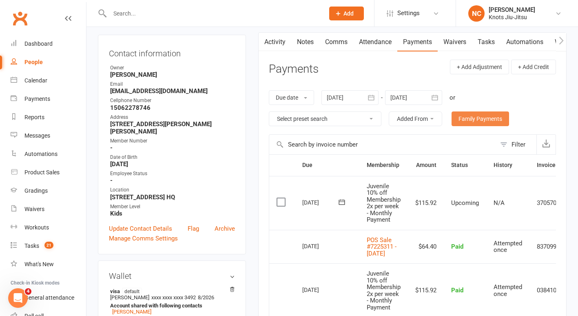
click at [493, 119] on link "Family Payments" at bounding box center [479, 118] width 57 height 15
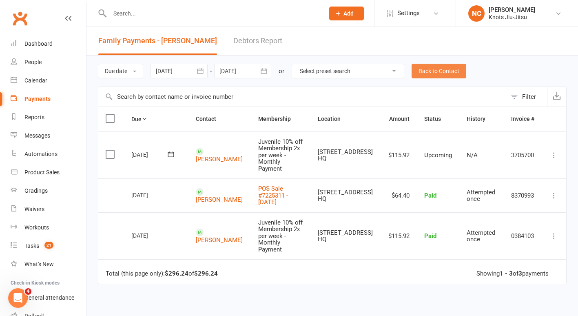
click at [447, 76] on link "Back to Contact" at bounding box center [438, 71] width 55 height 15
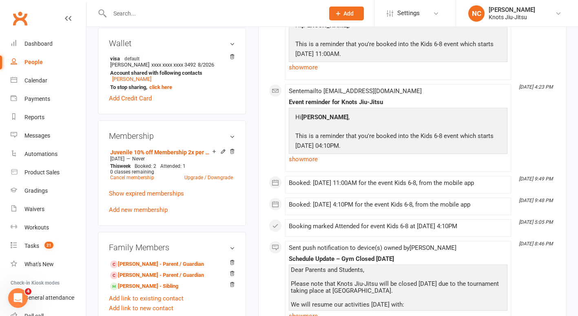
scroll to position [311, 0]
click at [165, 290] on link "[PERSON_NAME] - Sibling" at bounding box center [144, 285] width 68 height 9
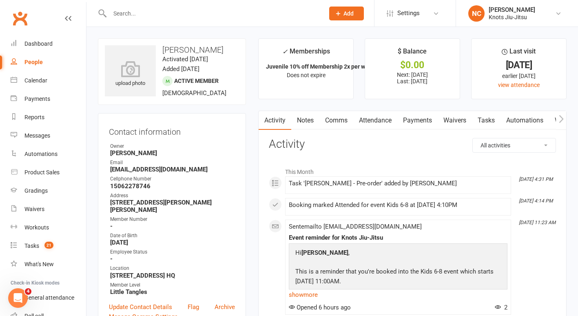
click at [422, 124] on link "Payments" at bounding box center [417, 120] width 40 height 19
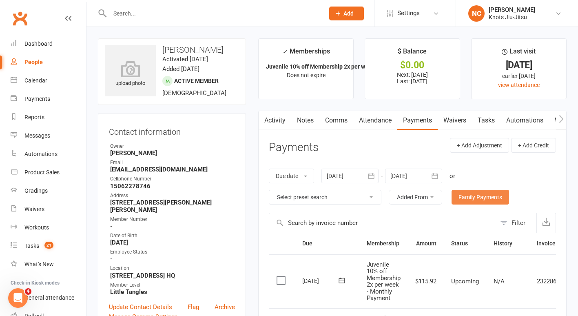
click at [476, 191] on link "Family Payments" at bounding box center [479, 197] width 57 height 15
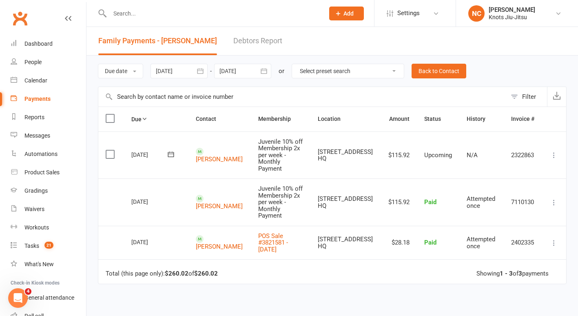
click at [341, 263] on div "Due Contact Membership Location Amount Status History Invoice # Select this [DA…" at bounding box center [332, 247] width 469 height 282
click at [57, 176] on link "Product Sales" at bounding box center [48, 172] width 75 height 18
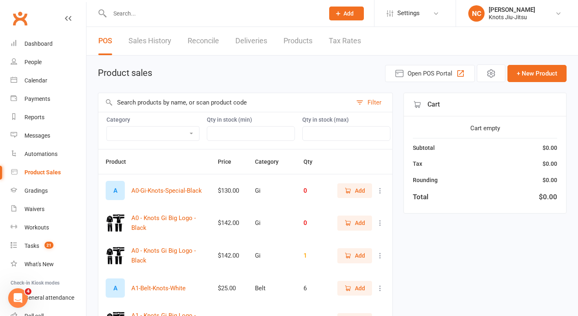
click at [216, 102] on input "text" at bounding box center [225, 102] width 254 height 19
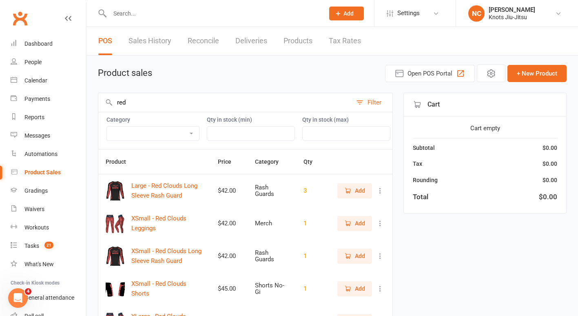
click at [296, 45] on link "Products" at bounding box center [297, 41] width 29 height 28
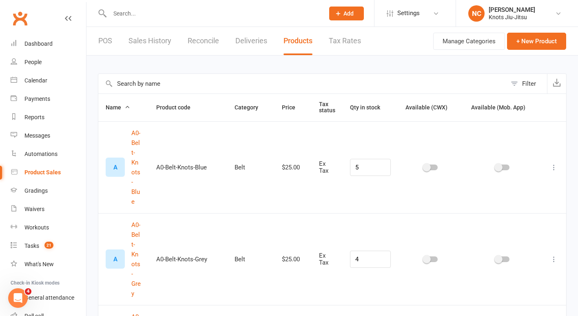
click at [255, 84] on input "text" at bounding box center [302, 84] width 408 height 20
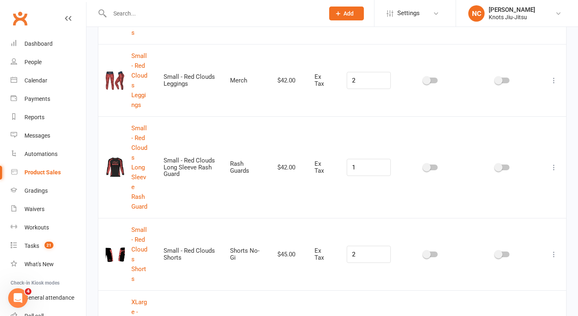
scroll to position [599, 0]
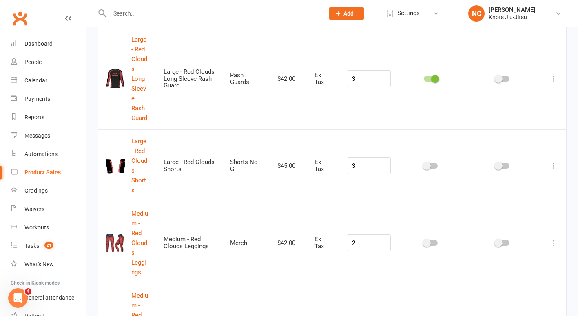
scroll to position [0, 0]
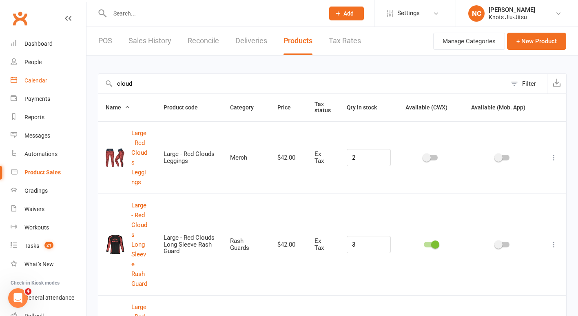
drag, startPoint x: 88, startPoint y: 86, endPoint x: 71, endPoint y: 88, distance: 18.0
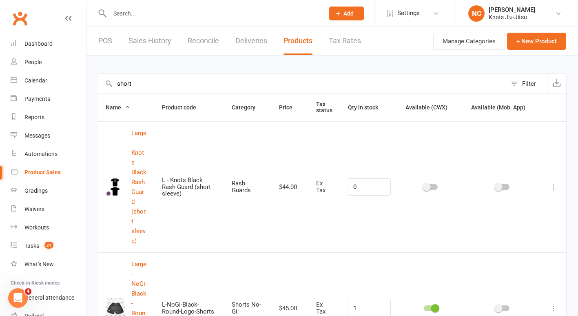
drag, startPoint x: 137, startPoint y: 76, endPoint x: 88, endPoint y: 81, distance: 49.2
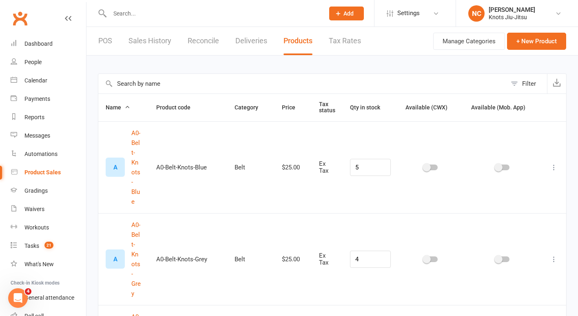
click at [115, 49] on div "POS Sales History Reconcile Deliveries Products Tax Rates" at bounding box center [229, 41] width 286 height 28
click at [107, 37] on link "POS" at bounding box center [105, 41] width 14 height 28
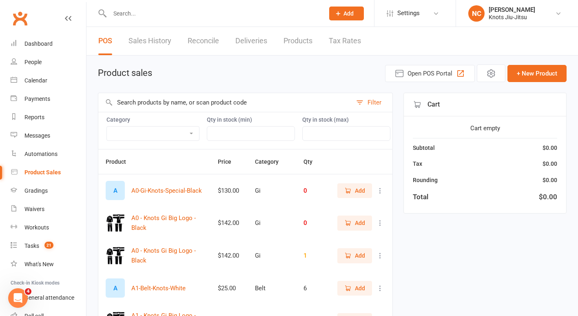
click at [138, 100] on input "text" at bounding box center [225, 102] width 254 height 19
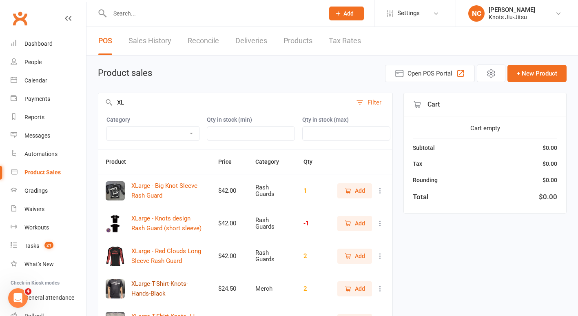
scroll to position [27, 0]
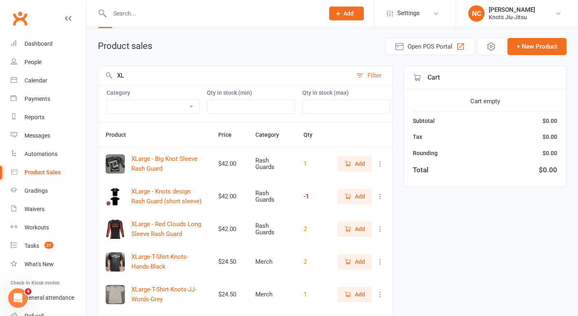
click at [356, 233] on span "Add" at bounding box center [360, 228] width 10 height 9
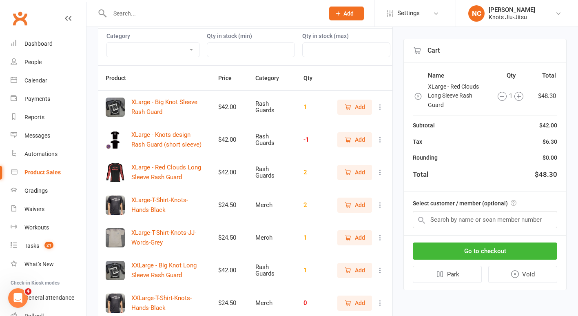
scroll to position [84, 0]
click at [371, 112] on button "Add" at bounding box center [354, 106] width 35 height 15
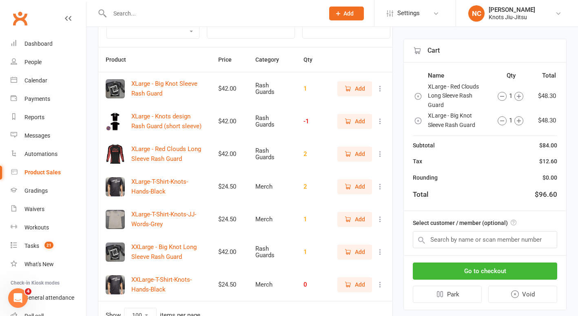
scroll to position [102, 0]
click at [371, 122] on button "Add" at bounding box center [354, 121] width 35 height 15
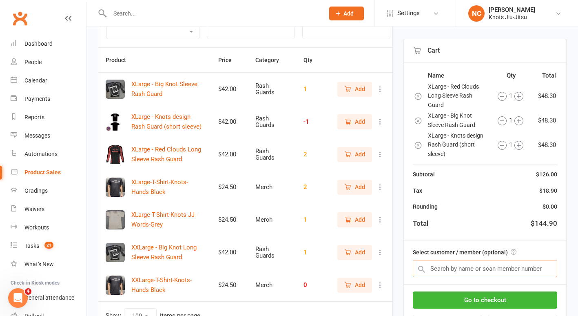
click at [471, 272] on input "text" at bounding box center [485, 268] width 144 height 17
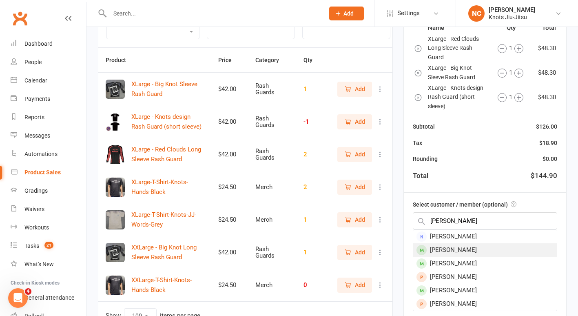
click at [442, 248] on div "[PERSON_NAME]" at bounding box center [485, 249] width 144 height 13
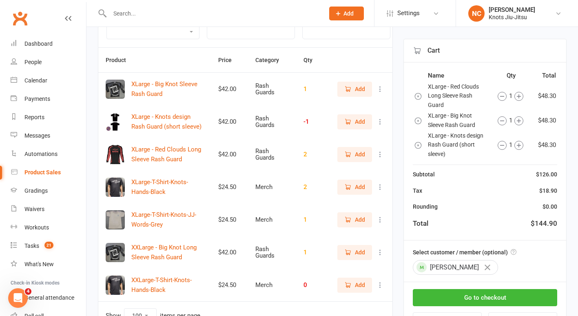
scroll to position [156, 0]
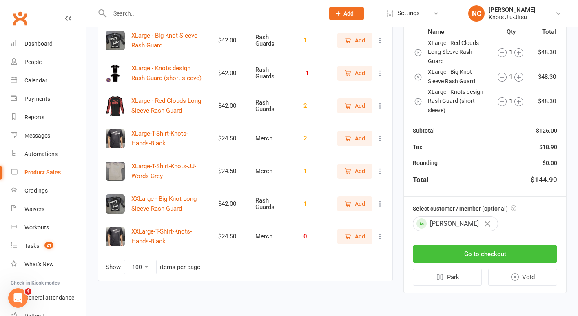
click at [519, 255] on button "Go to checkout" at bounding box center [485, 253] width 144 height 17
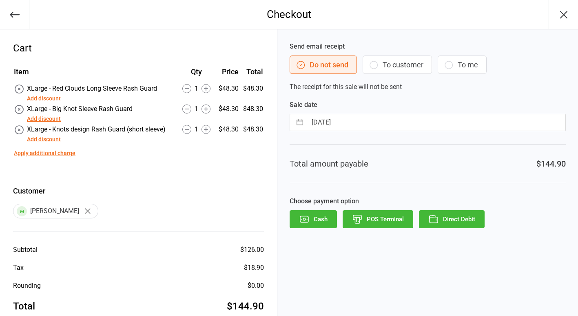
click at [387, 62] on button "To customer" at bounding box center [397, 64] width 69 height 18
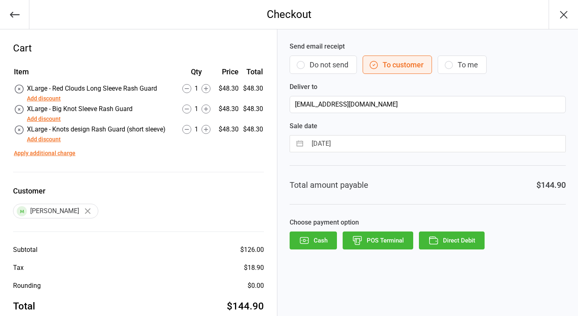
click at [471, 237] on button "Direct Debit" at bounding box center [452, 240] width 66 height 18
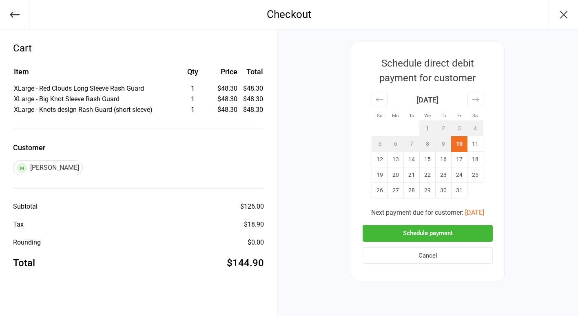
click at [393, 239] on button "Schedule payment" at bounding box center [428, 233] width 130 height 17
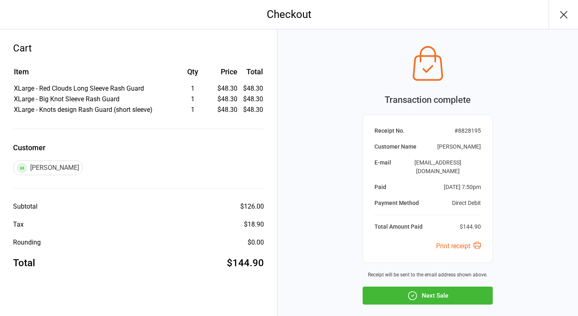
click at [406, 286] on button "Next Sale" at bounding box center [428, 295] width 130 height 18
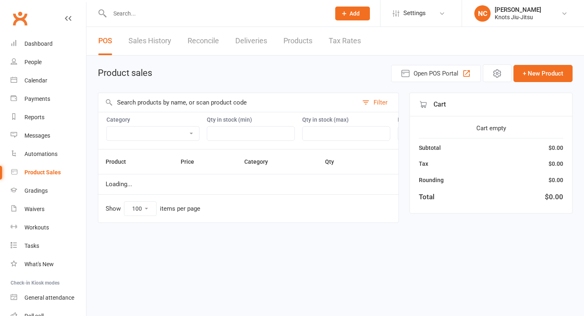
select select "100"
